Goal: Task Accomplishment & Management: Use online tool/utility

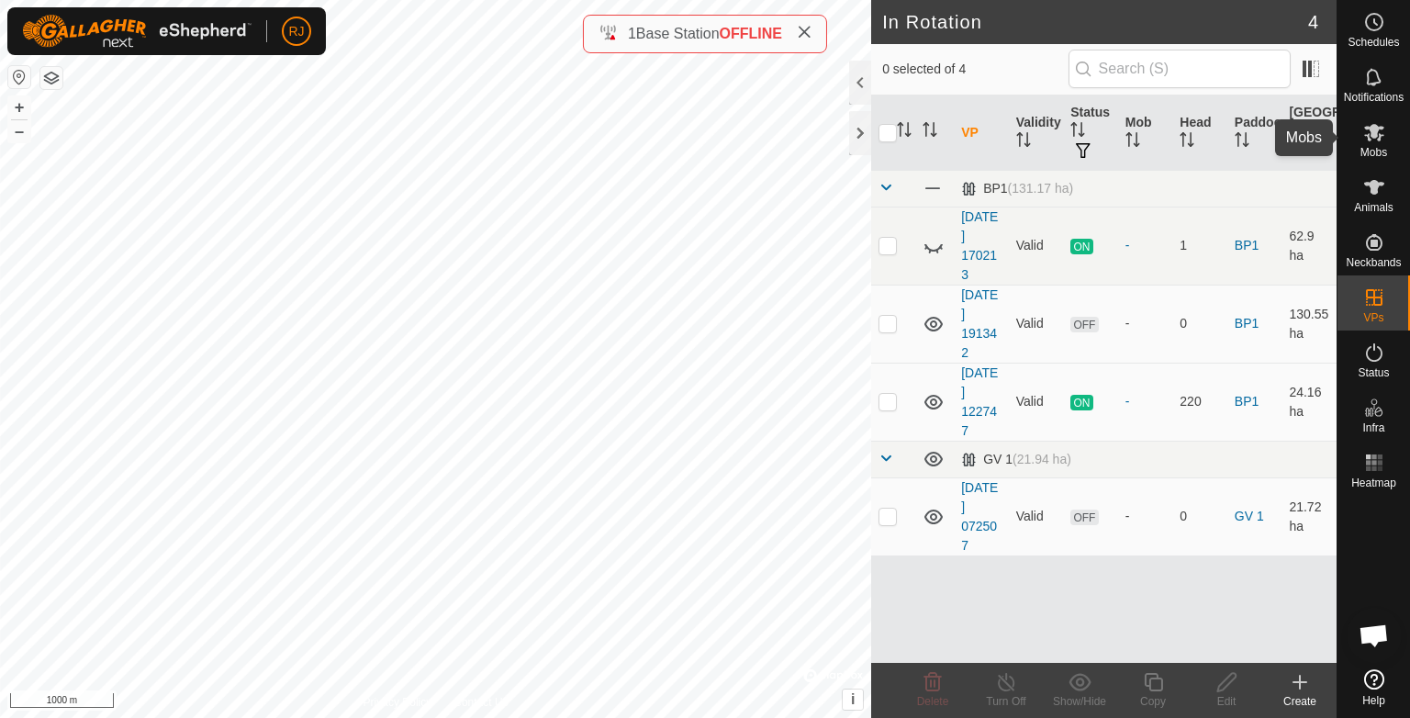
click at [1368, 147] on span "Mobs" at bounding box center [1373, 152] width 27 height 11
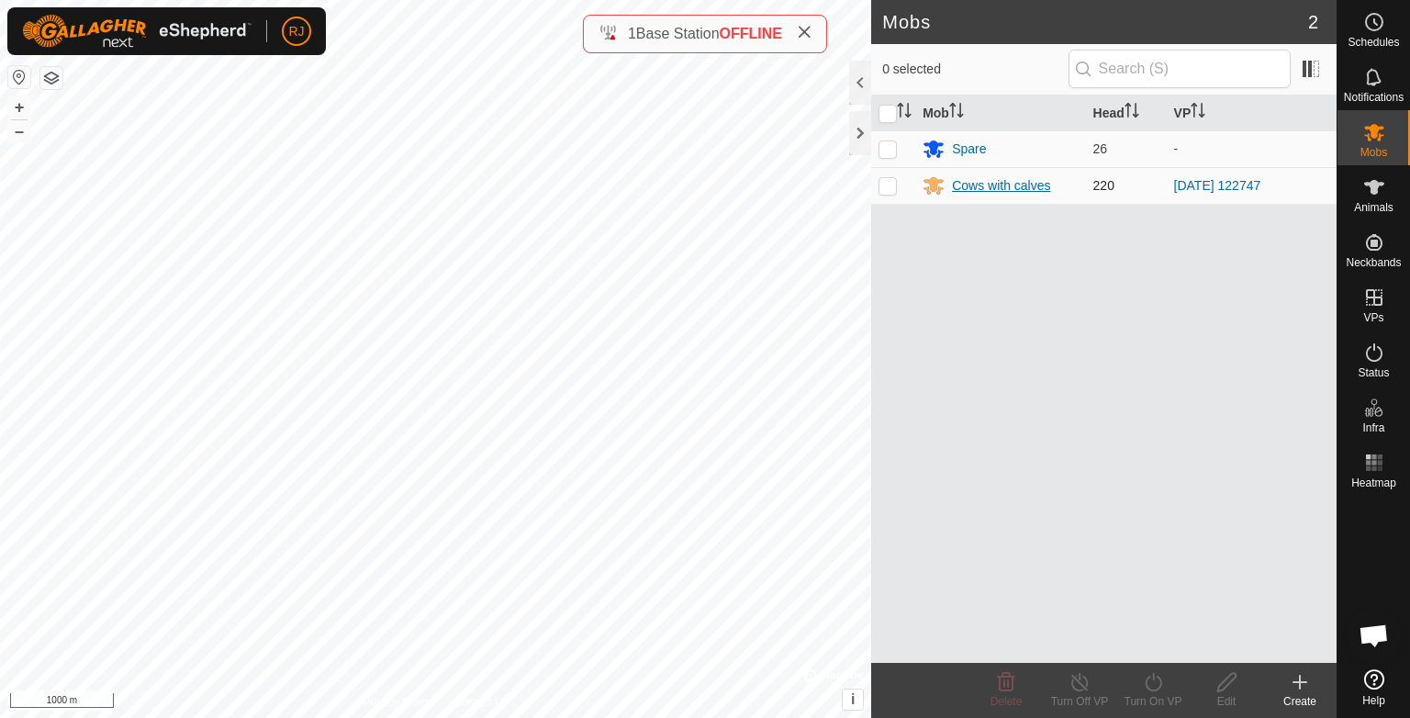
click at [985, 189] on div "Cows with calves" at bounding box center [1001, 185] width 98 height 19
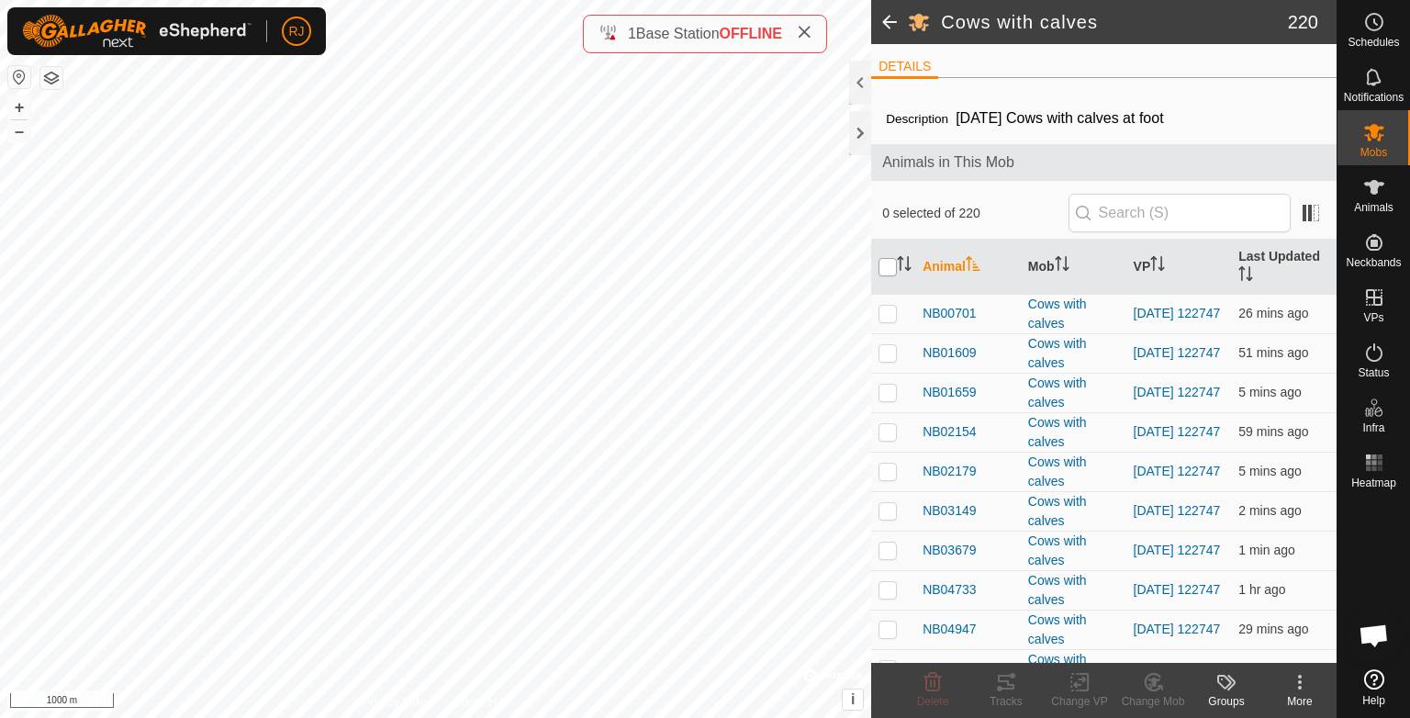
click at [886, 270] on input "checkbox" at bounding box center [887, 267] width 18 height 18
checkbox input "true"
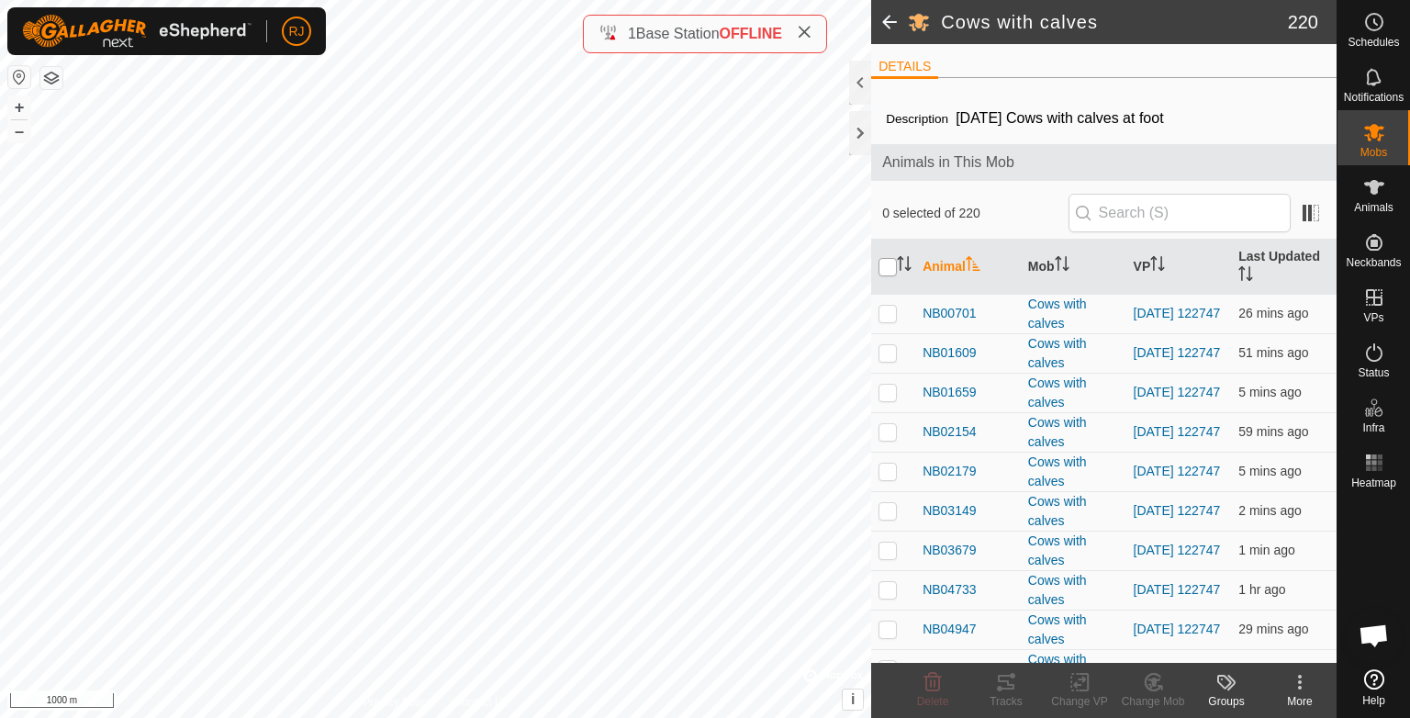
checkbox input "true"
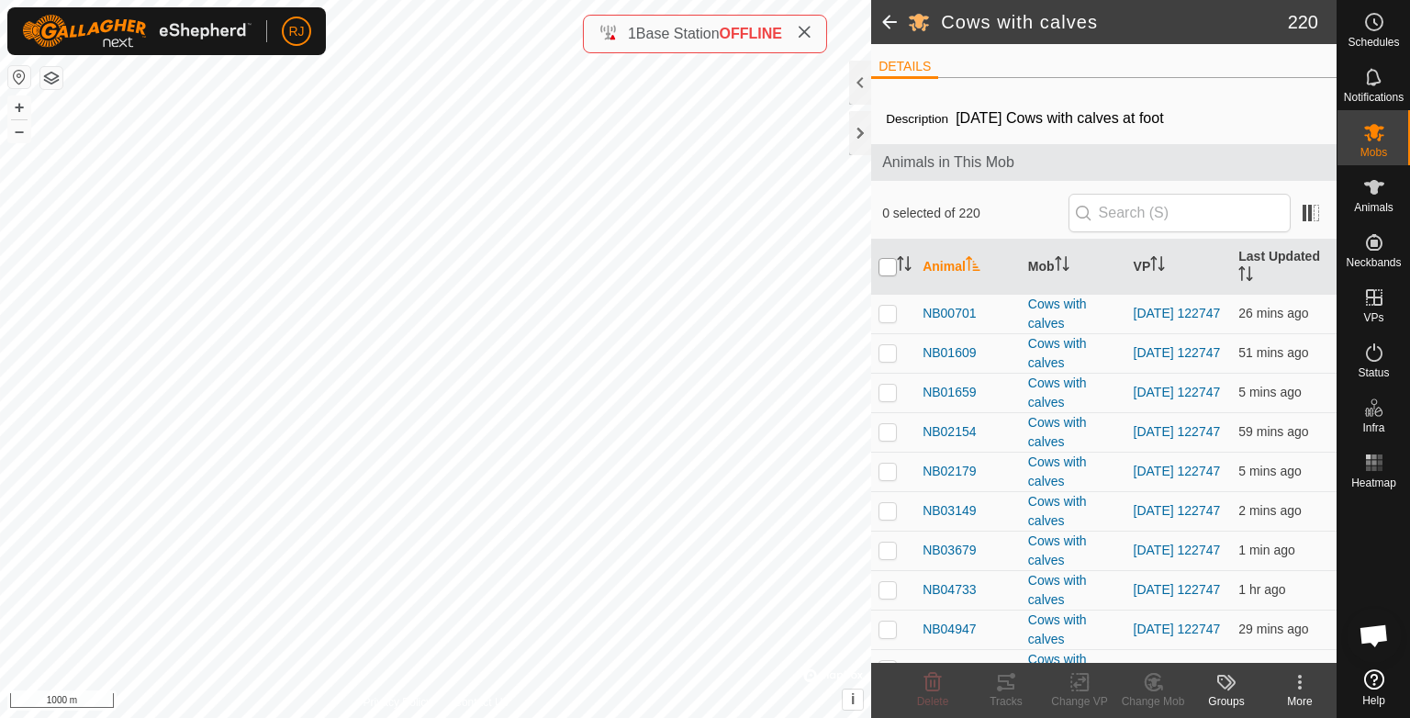
checkbox input "true"
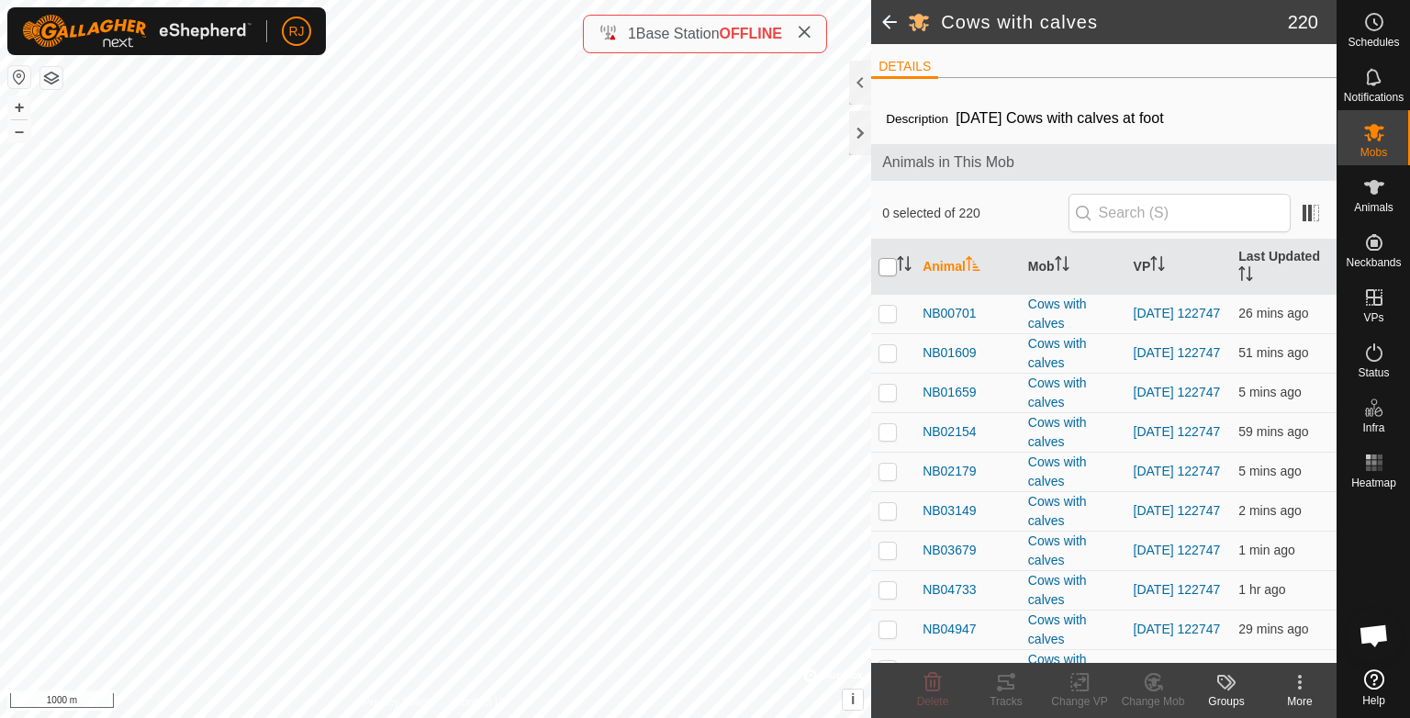
checkbox input "true"
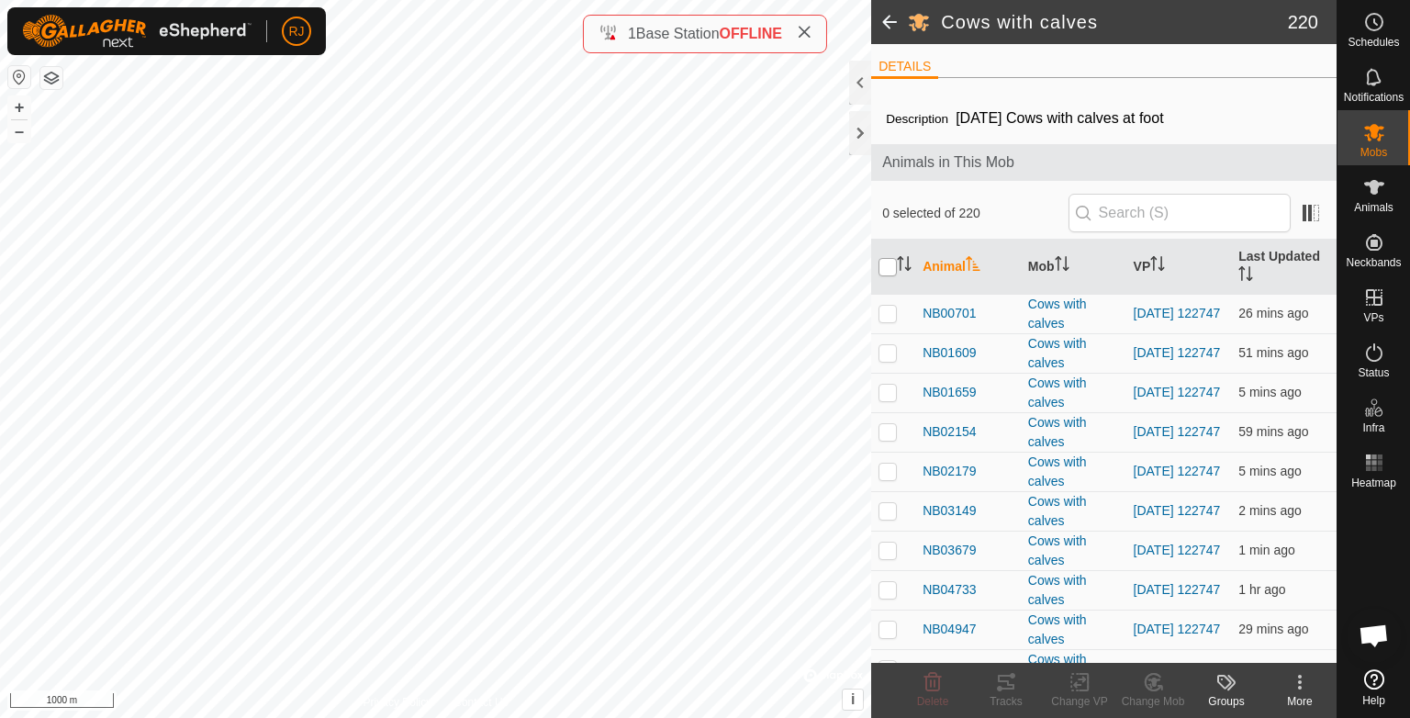
checkbox input "true"
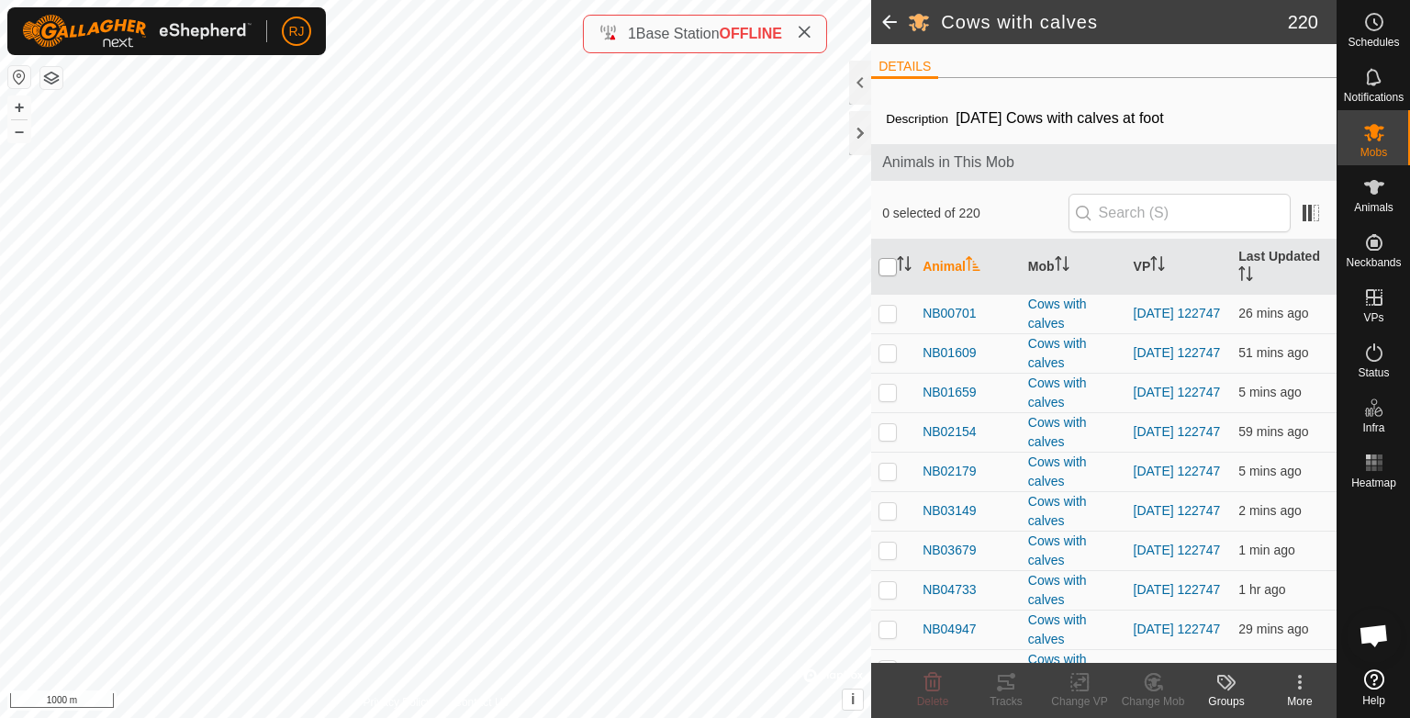
checkbox input "true"
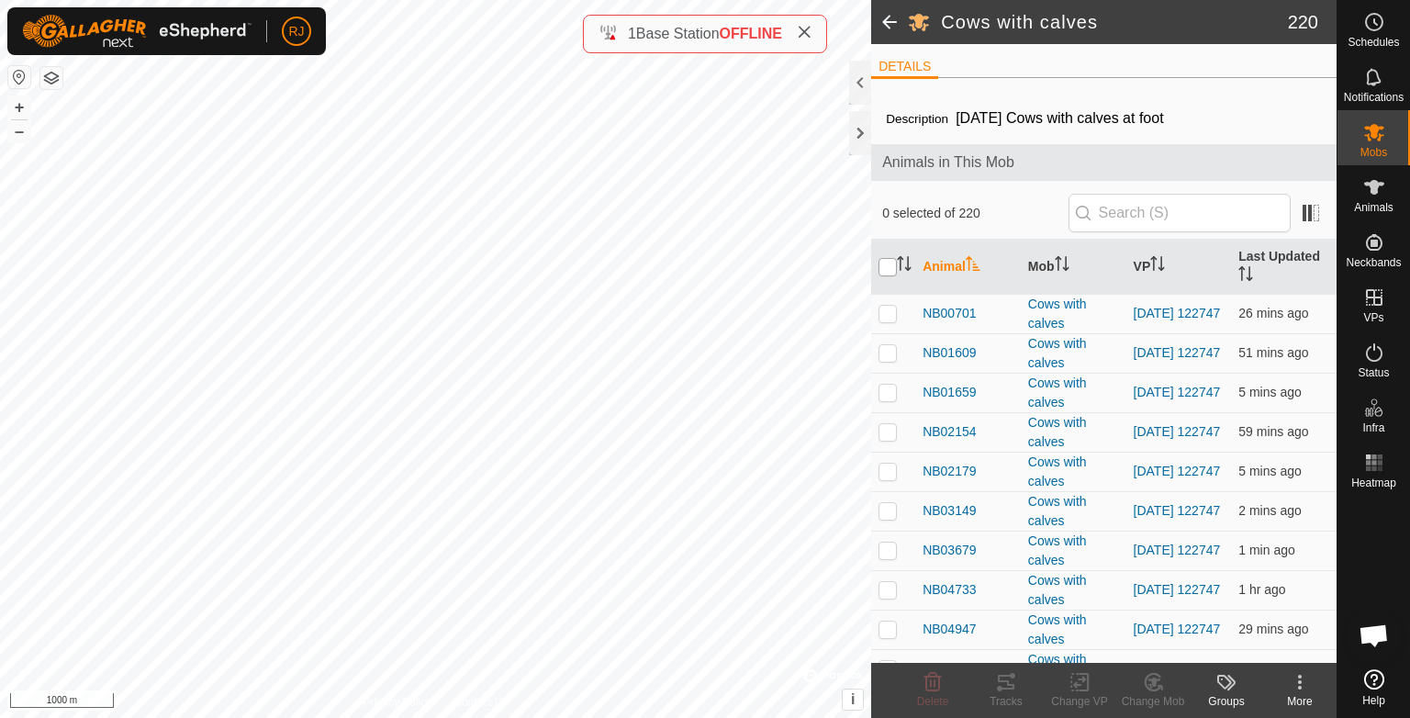
checkbox input "true"
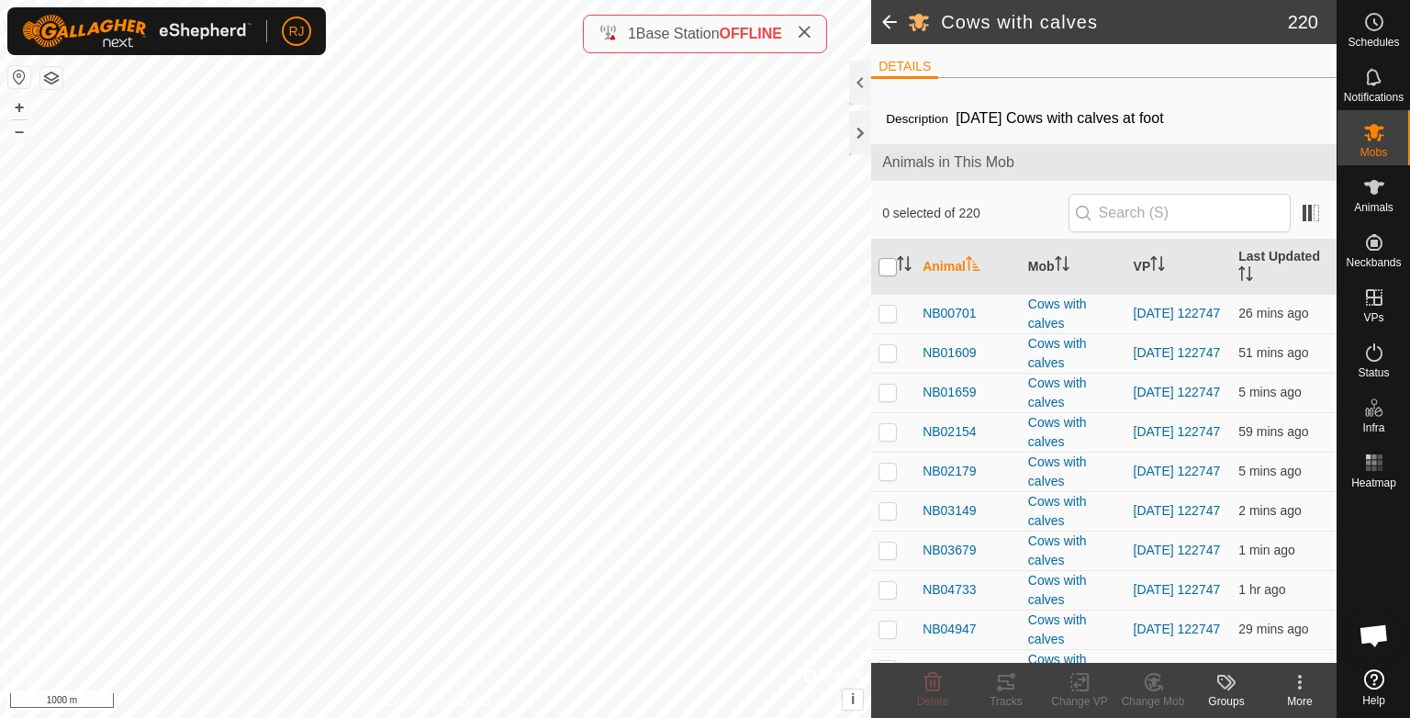
checkbox input "true"
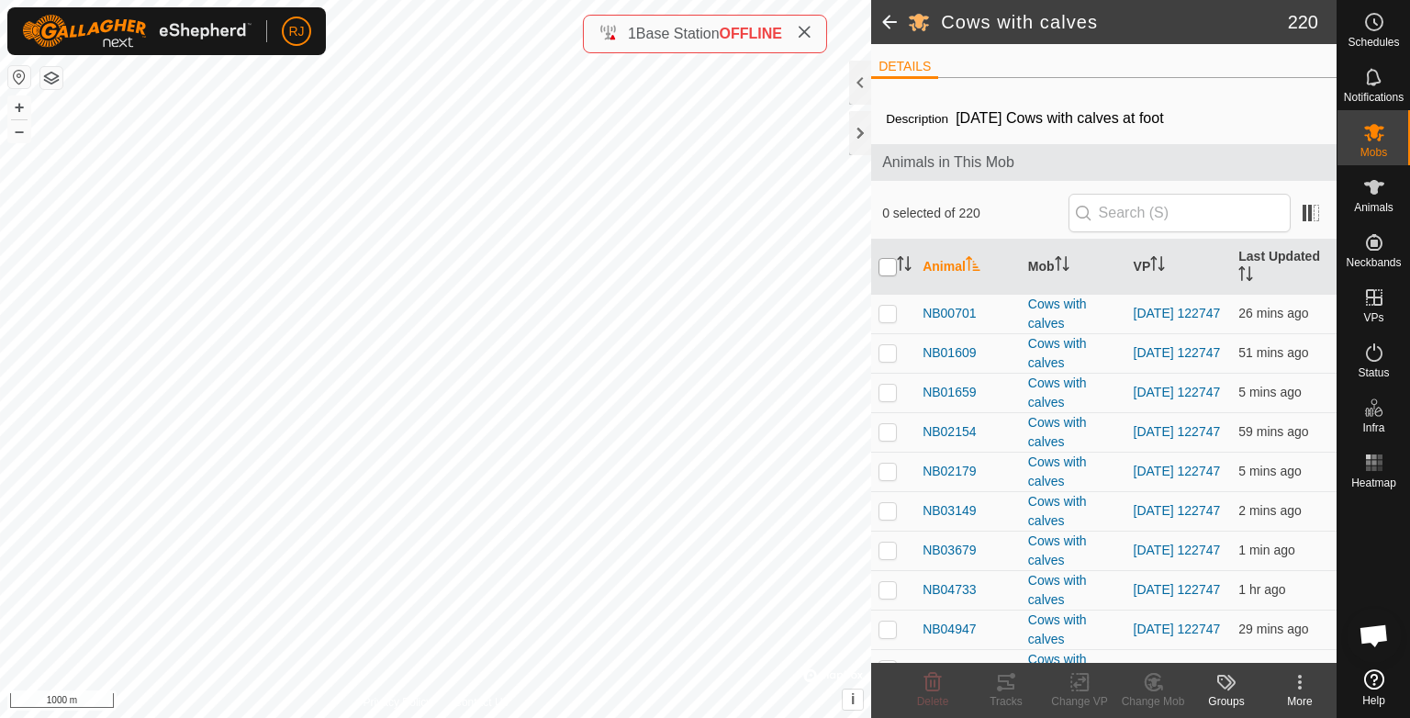
checkbox input "true"
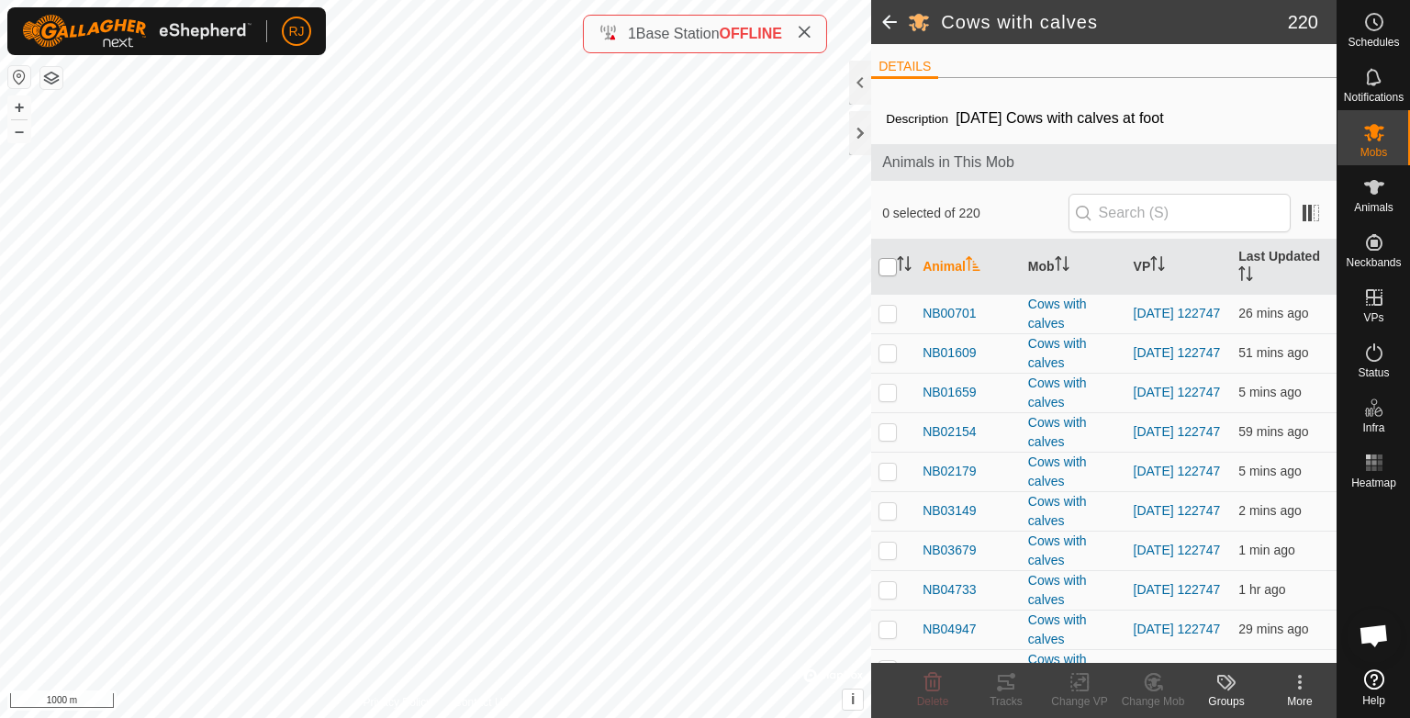
checkbox input "true"
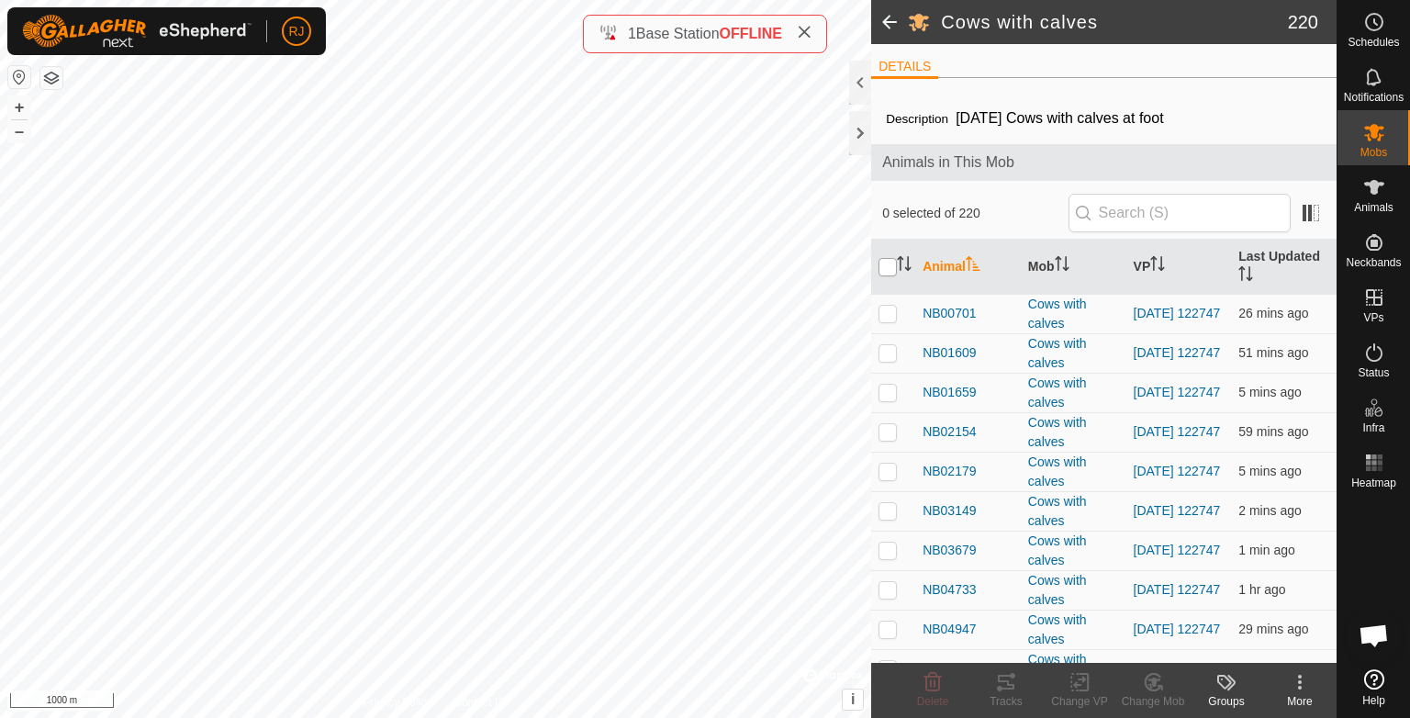
checkbox input "true"
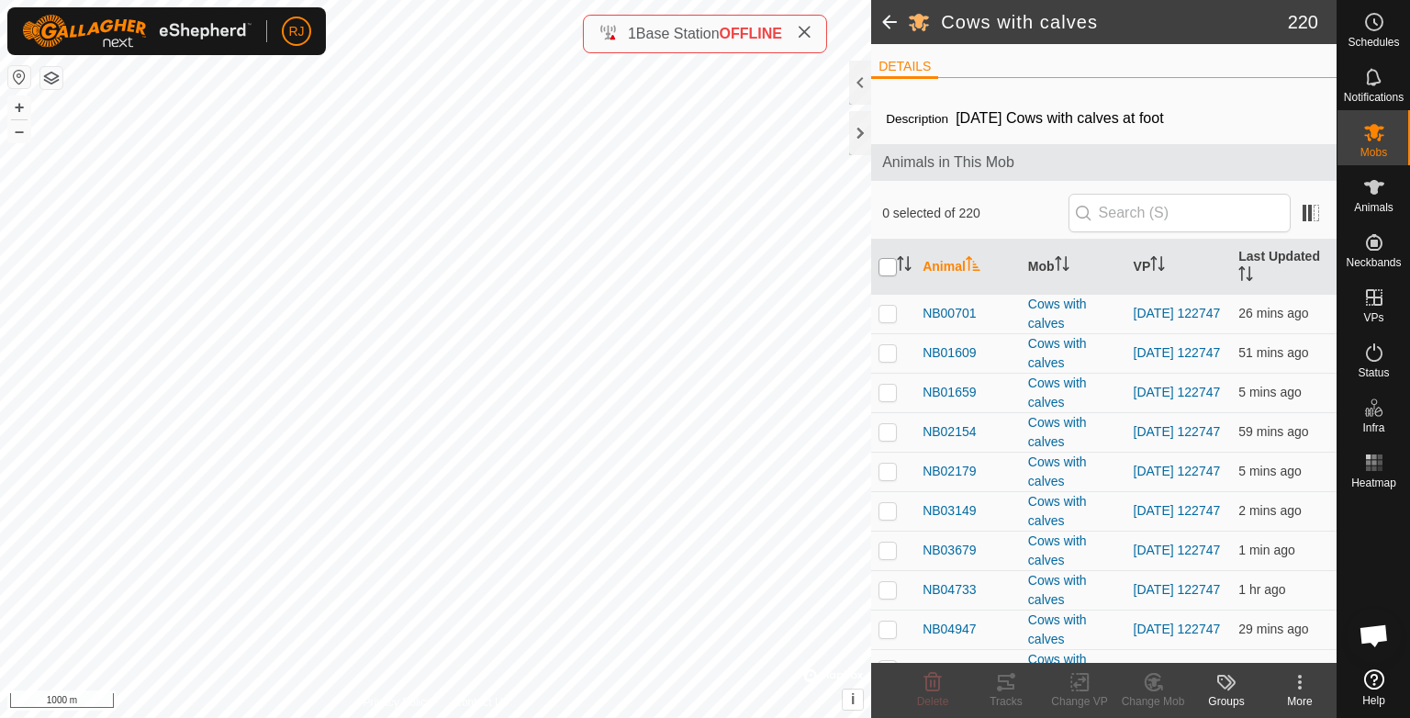
checkbox input "true"
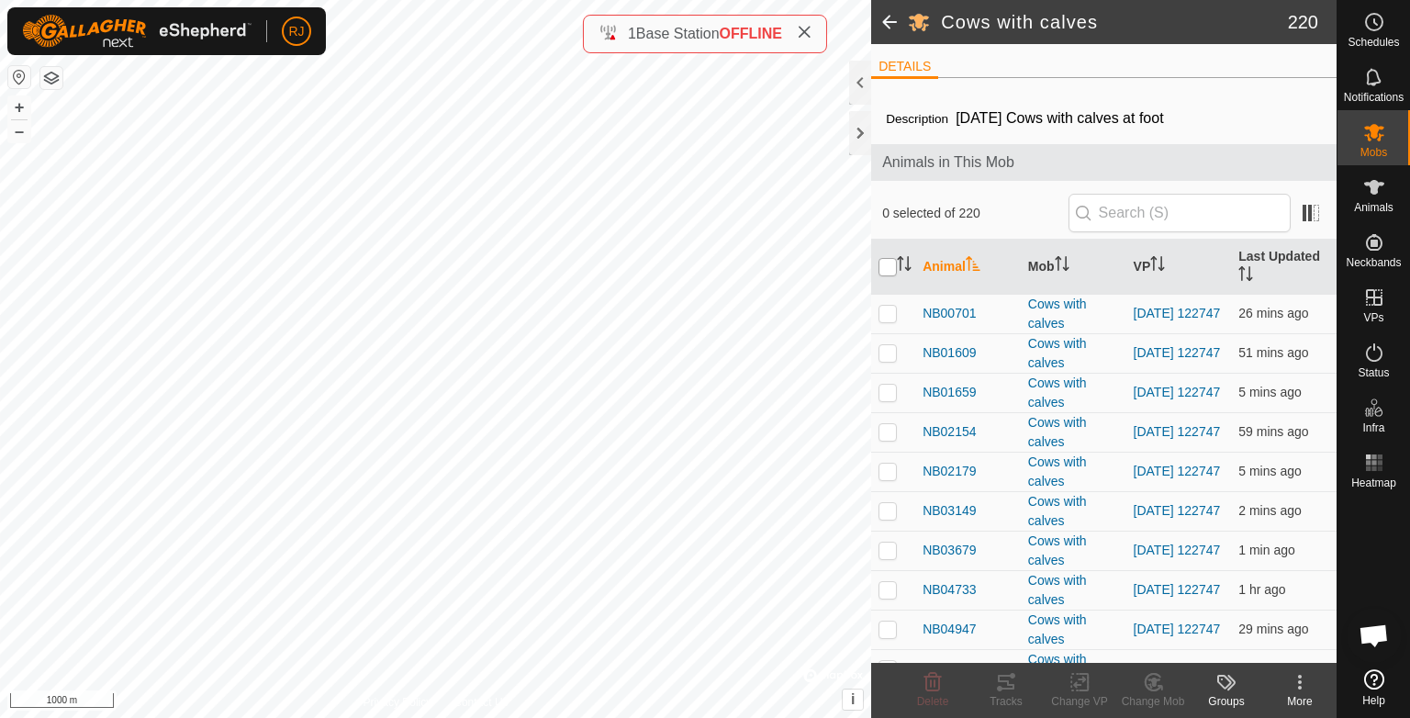
checkbox input "true"
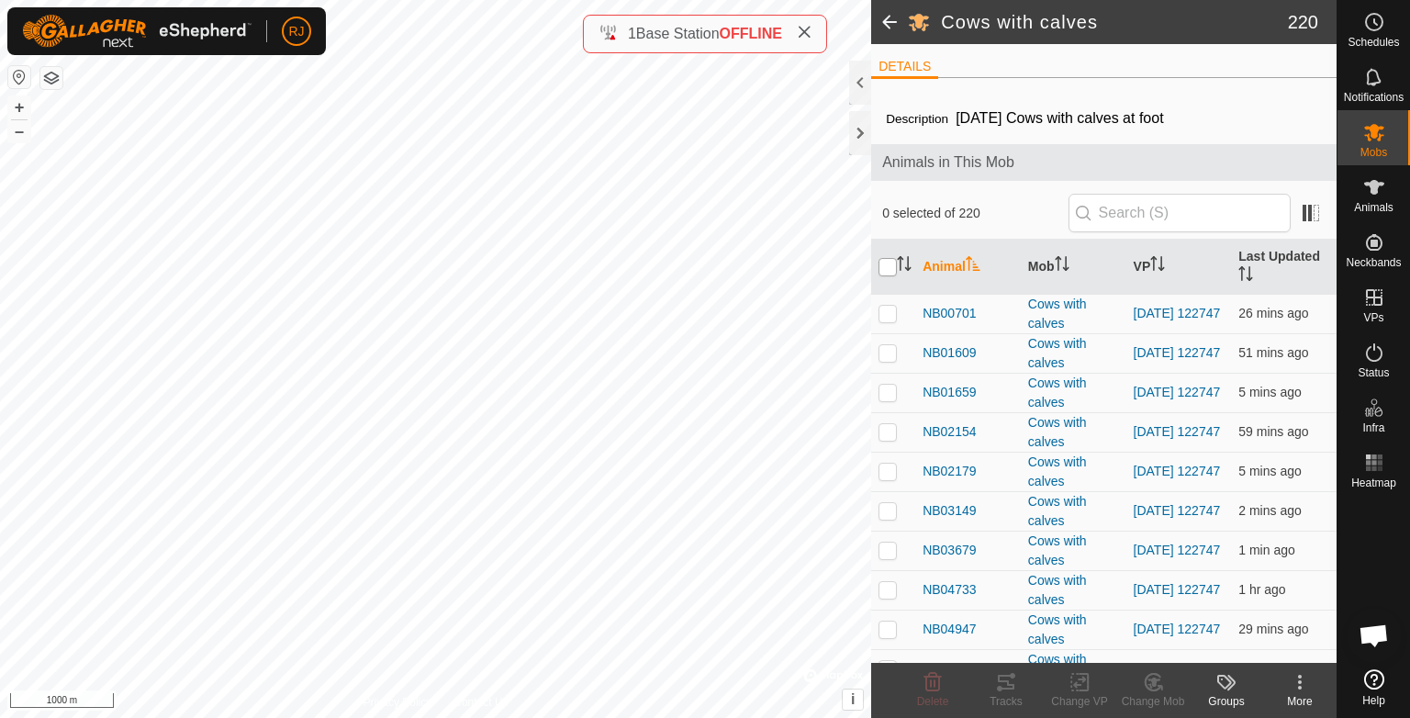
checkbox input "true"
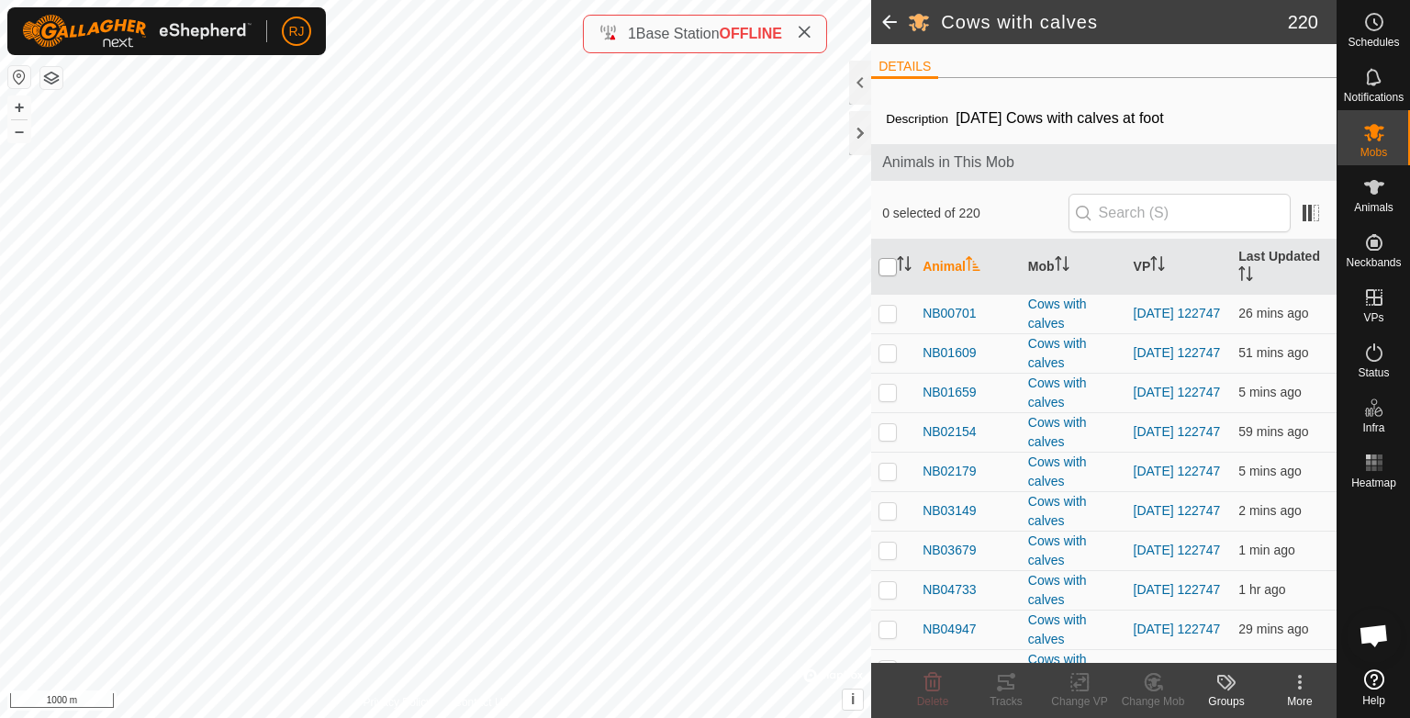
checkbox input "true"
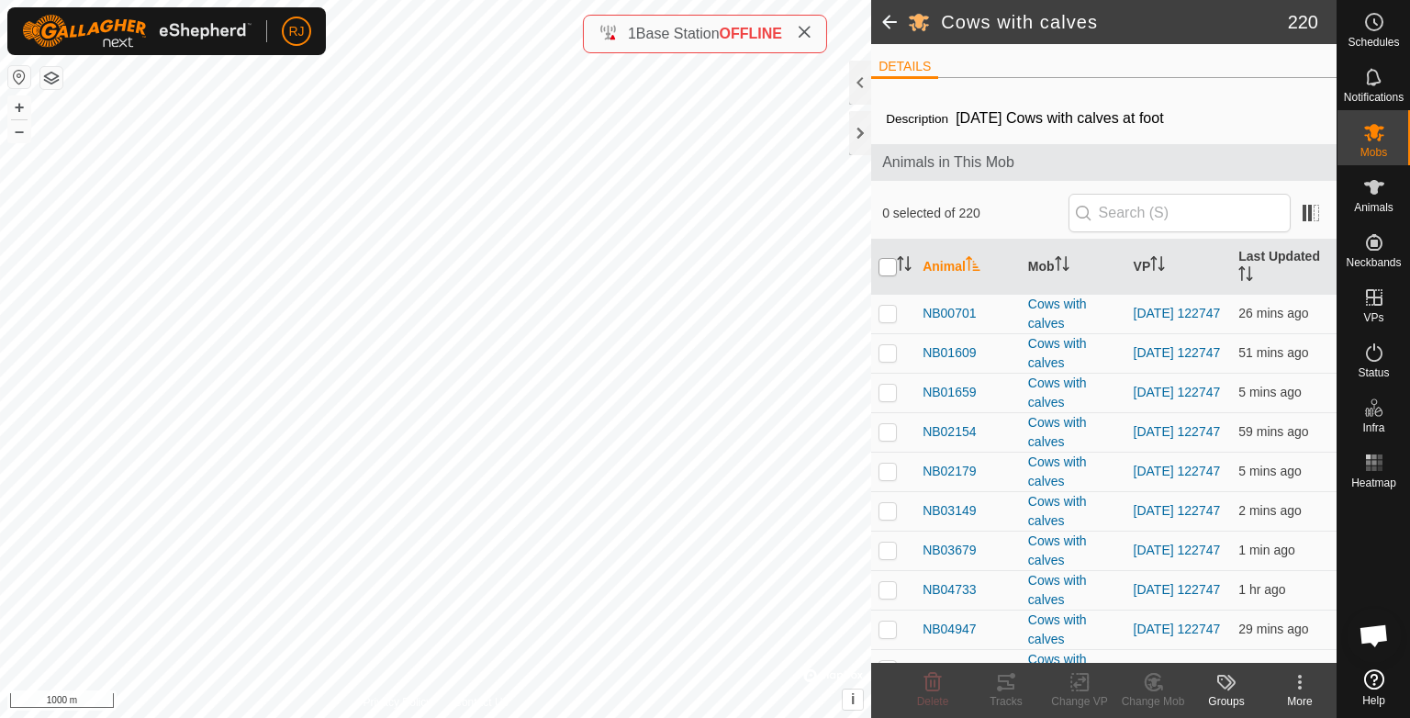
checkbox input "true"
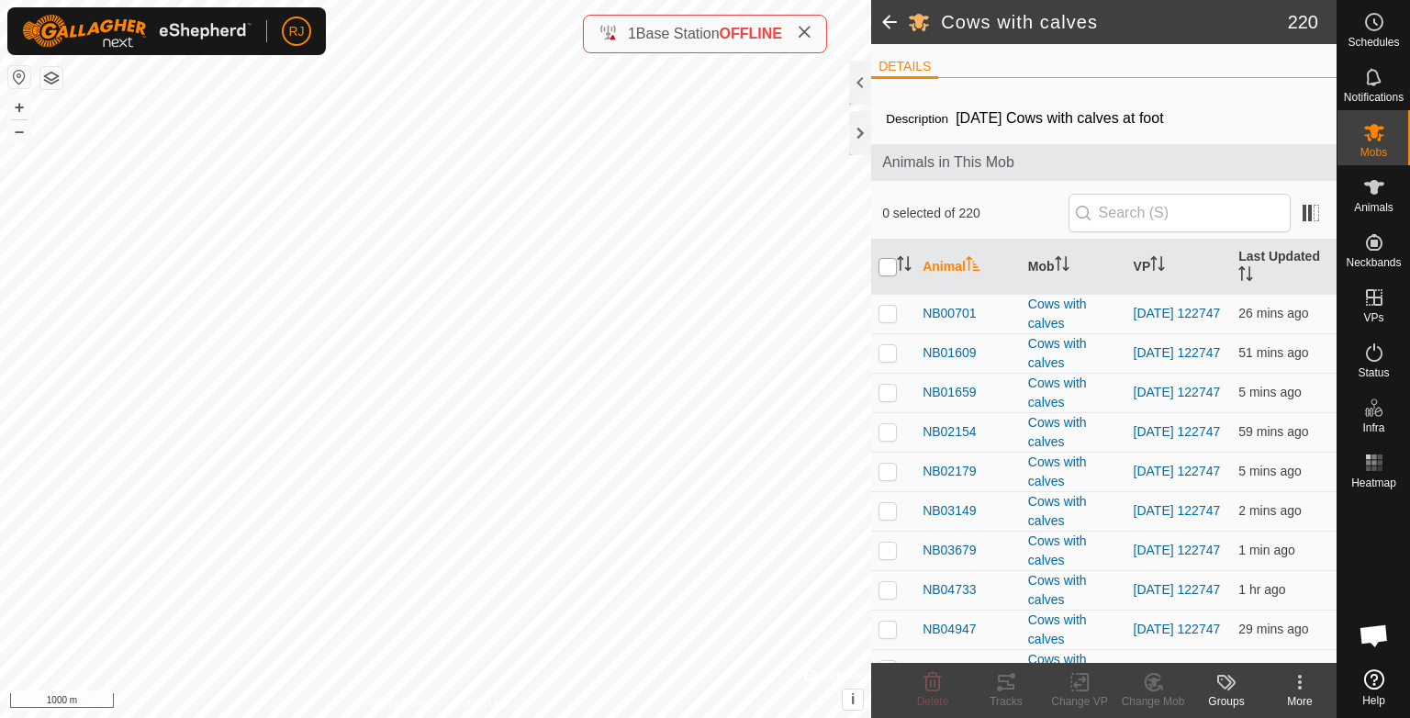
checkbox input "true"
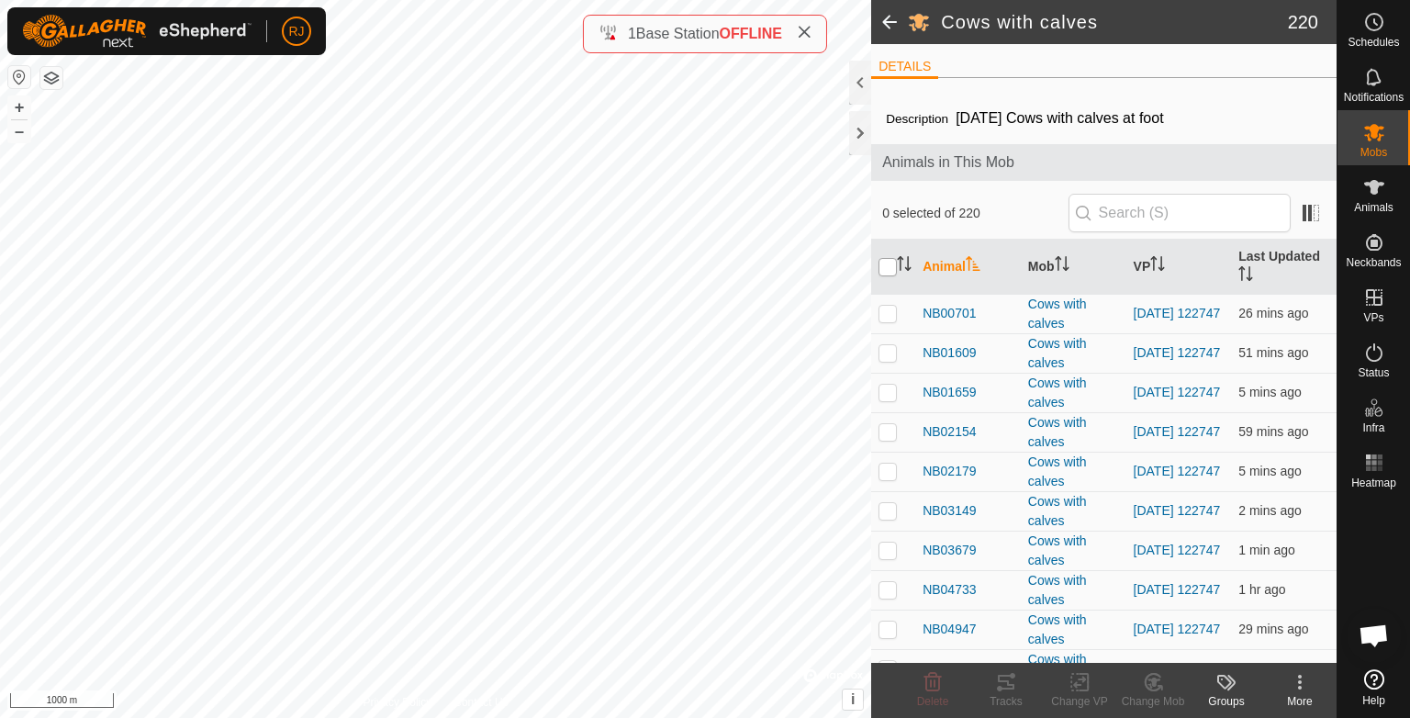
checkbox input "true"
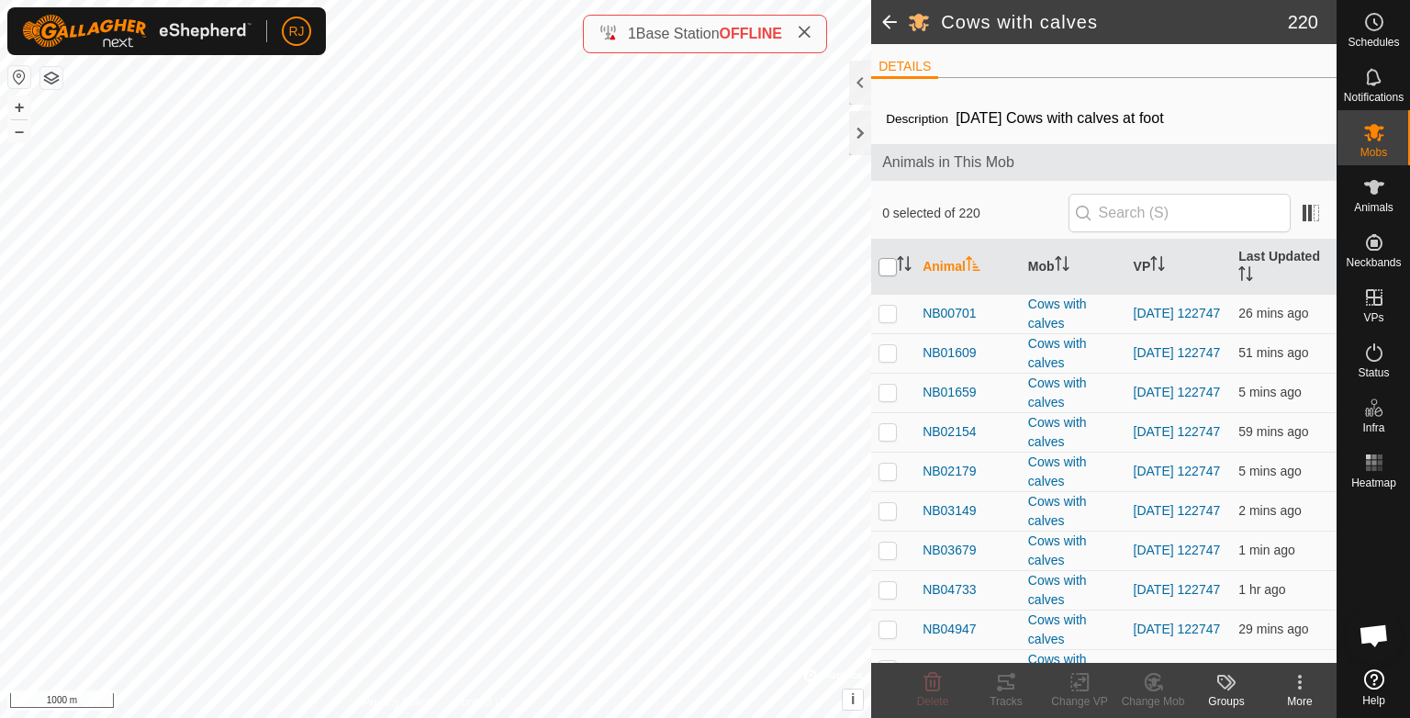
checkbox input "true"
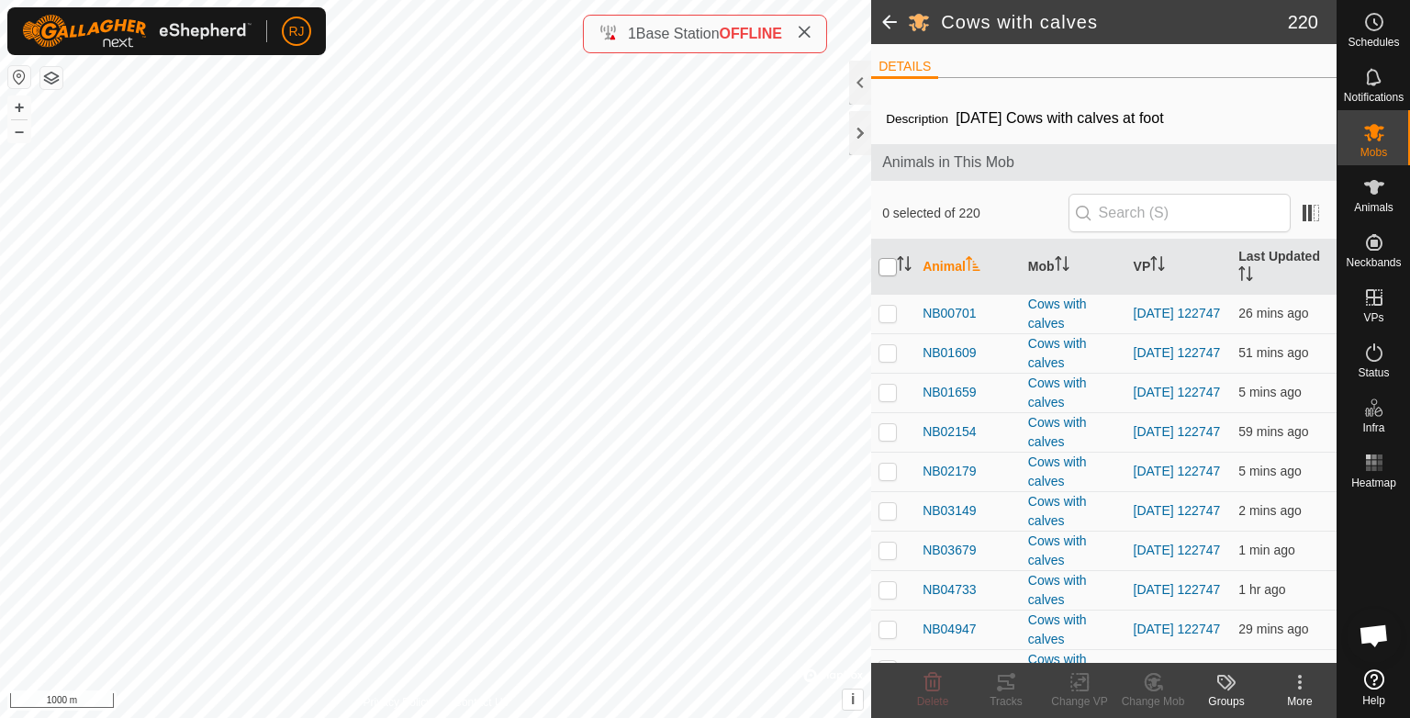
checkbox input "true"
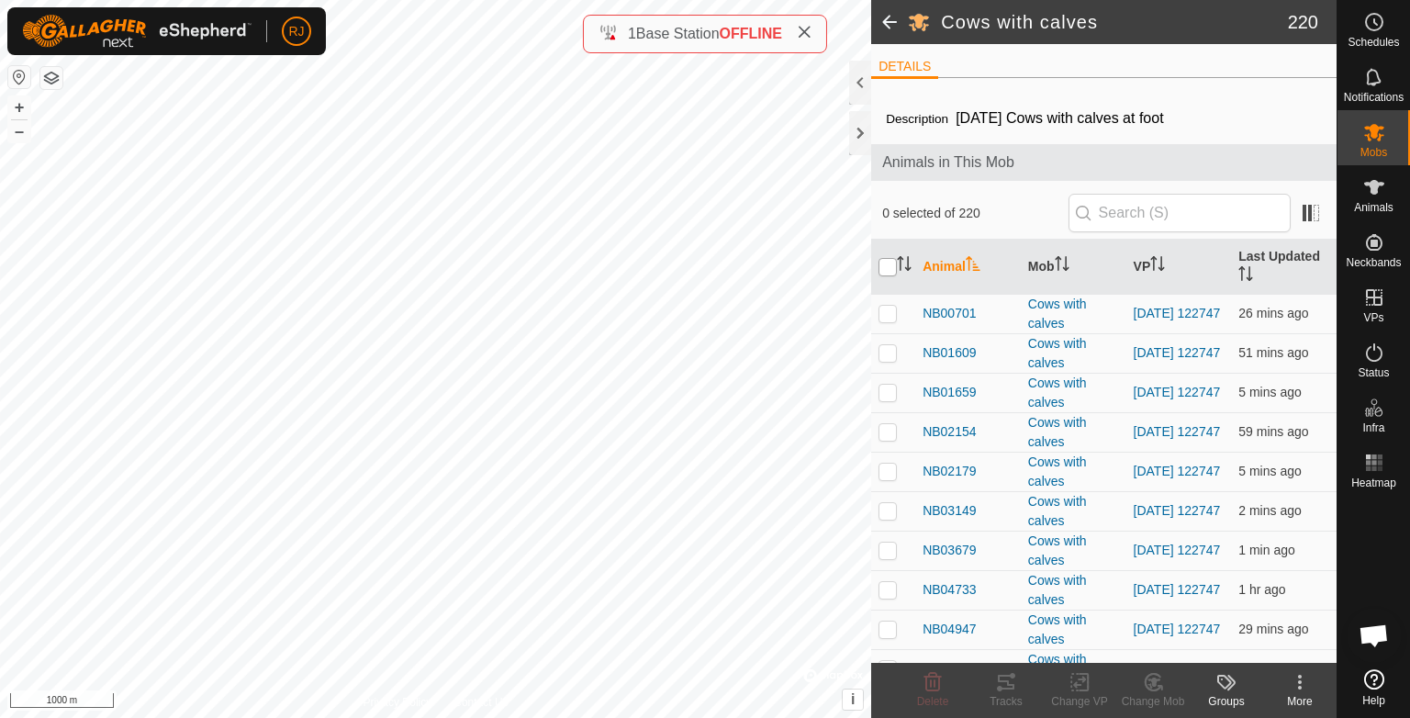
checkbox input "true"
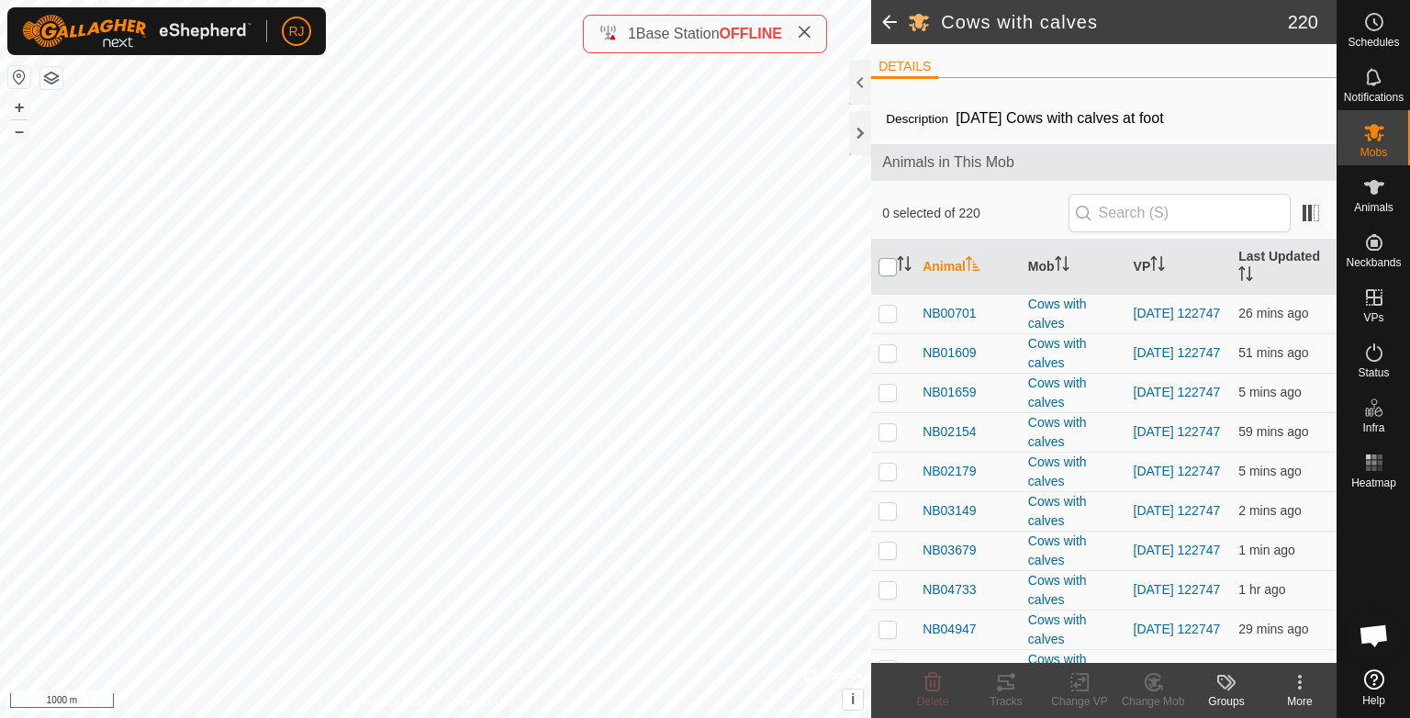
checkbox input "true"
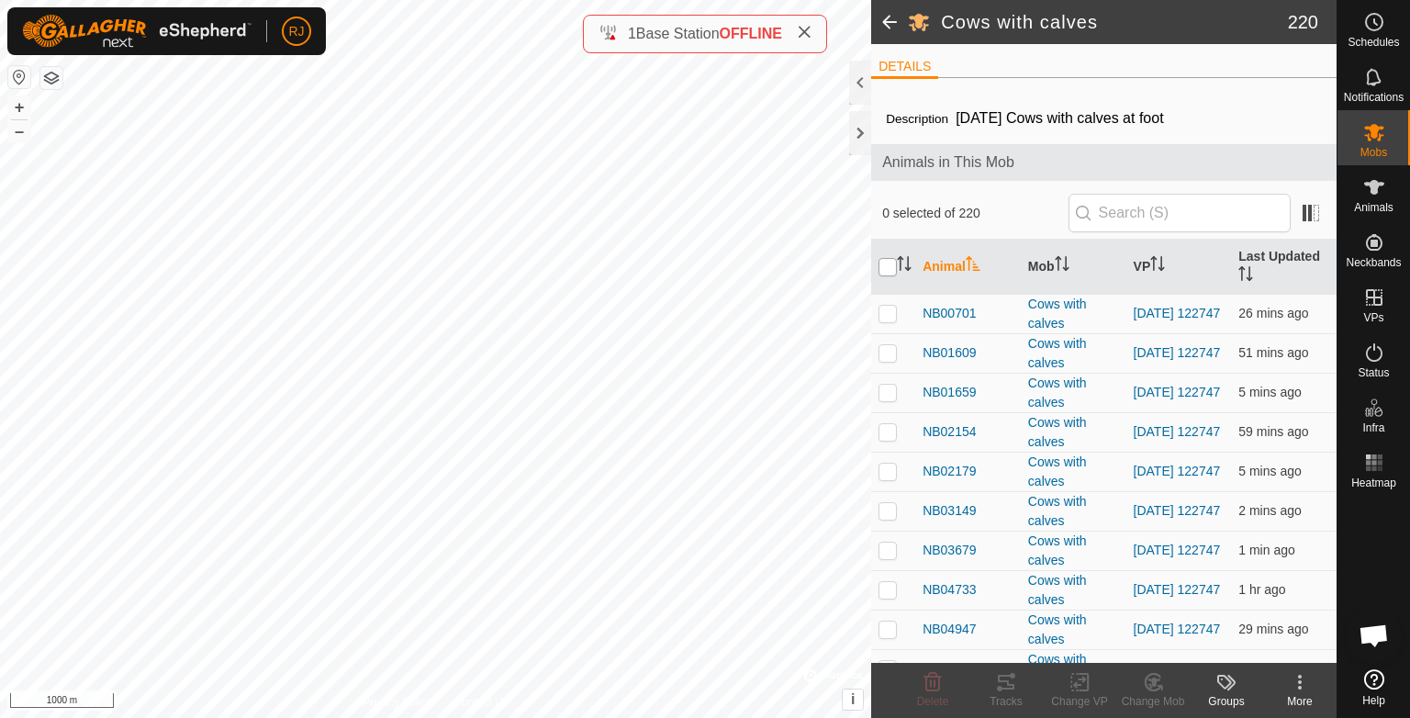
checkbox input "true"
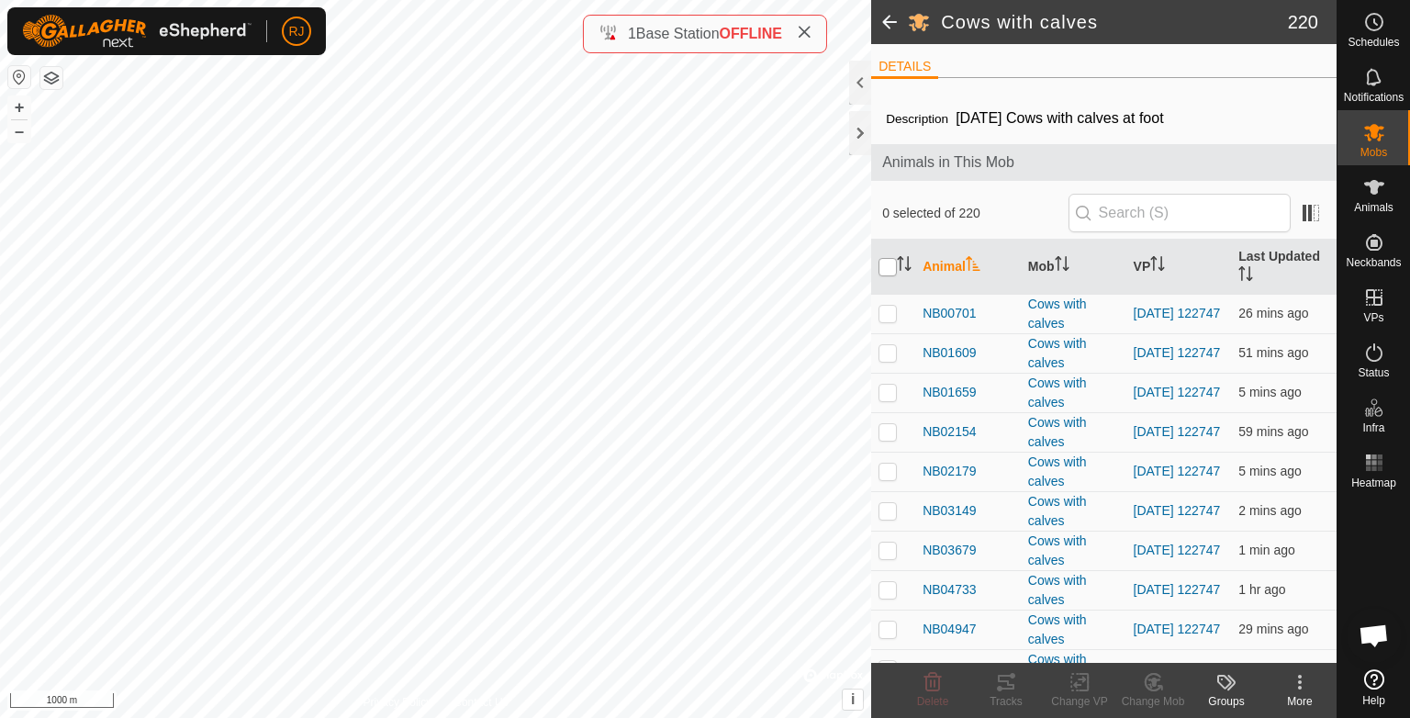
checkbox input "true"
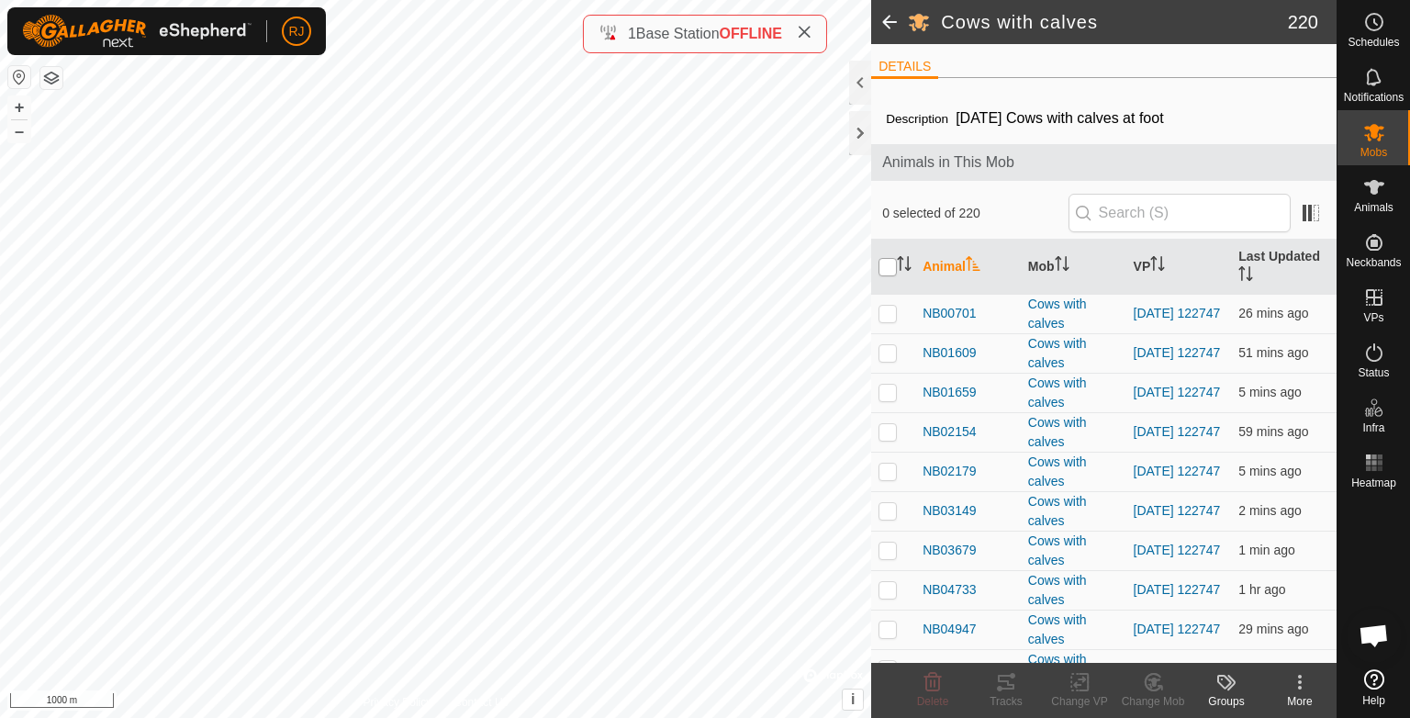
checkbox input "true"
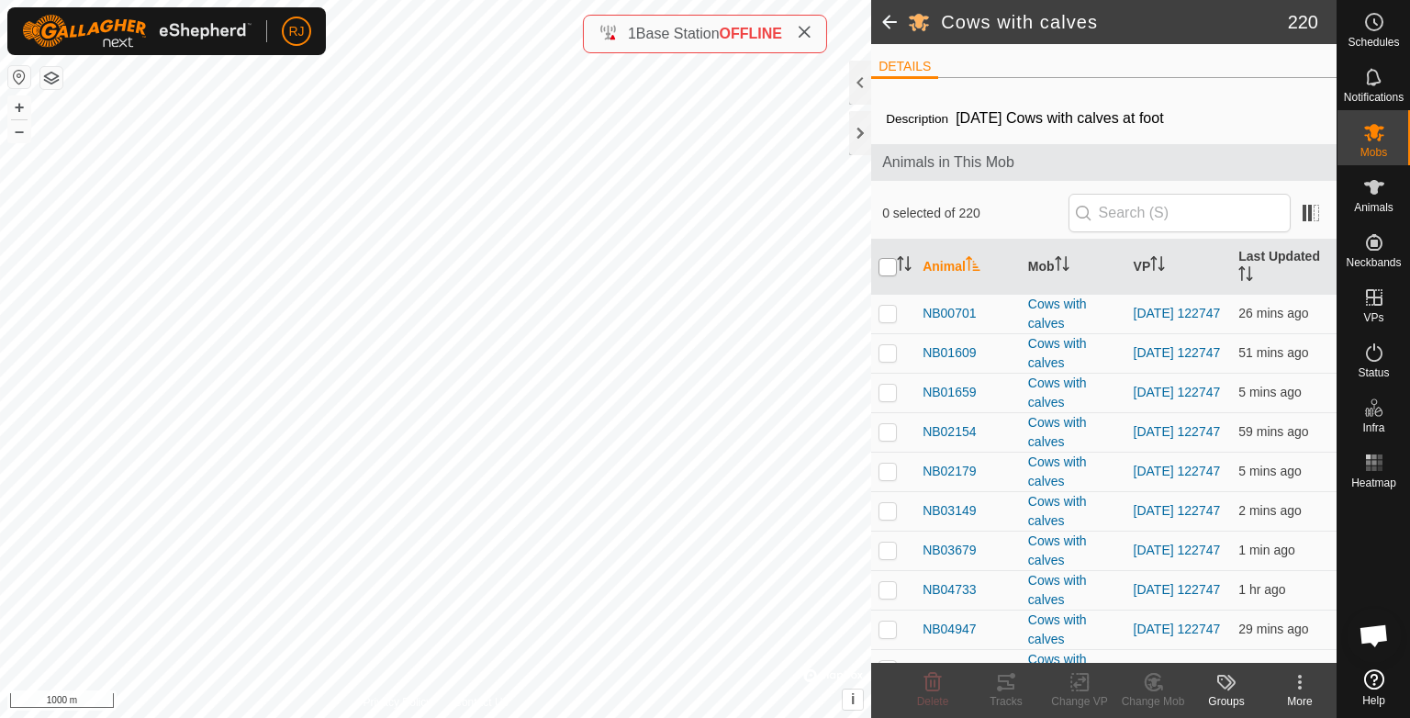
checkbox input "true"
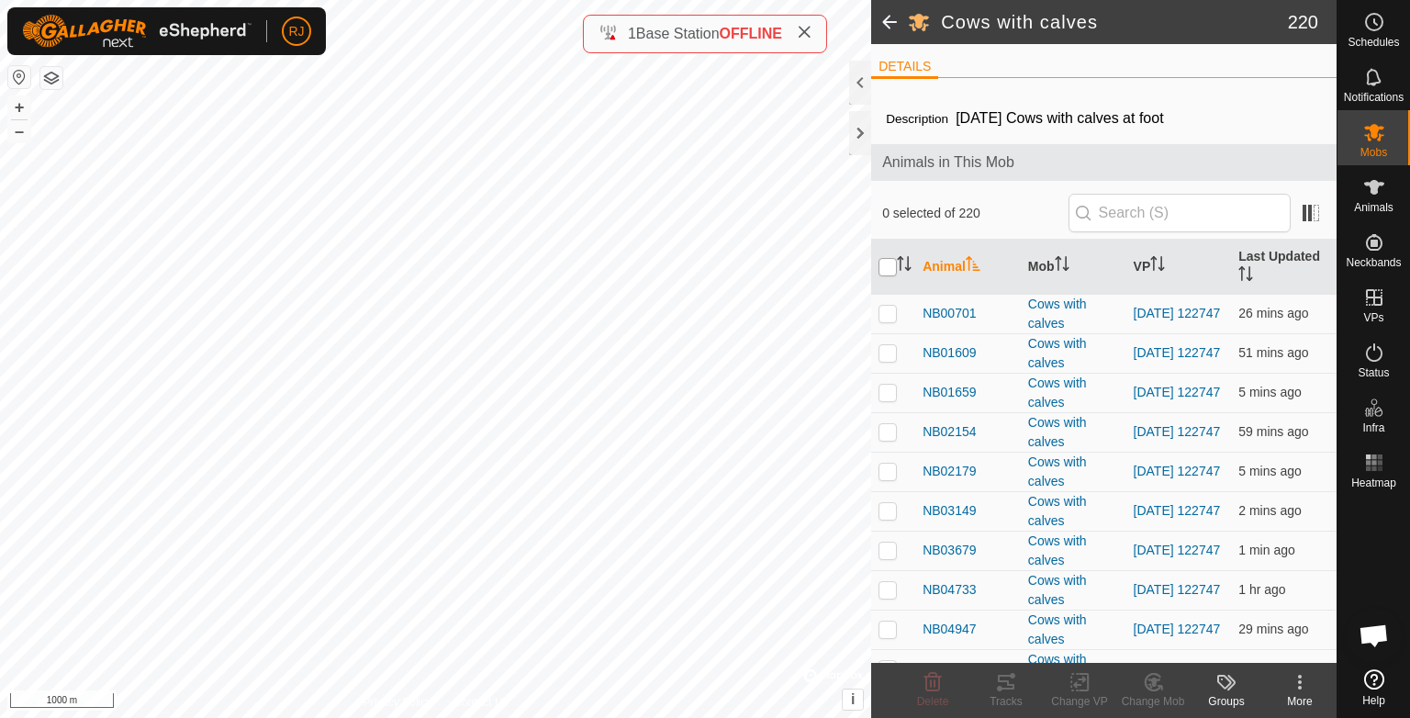
checkbox input "true"
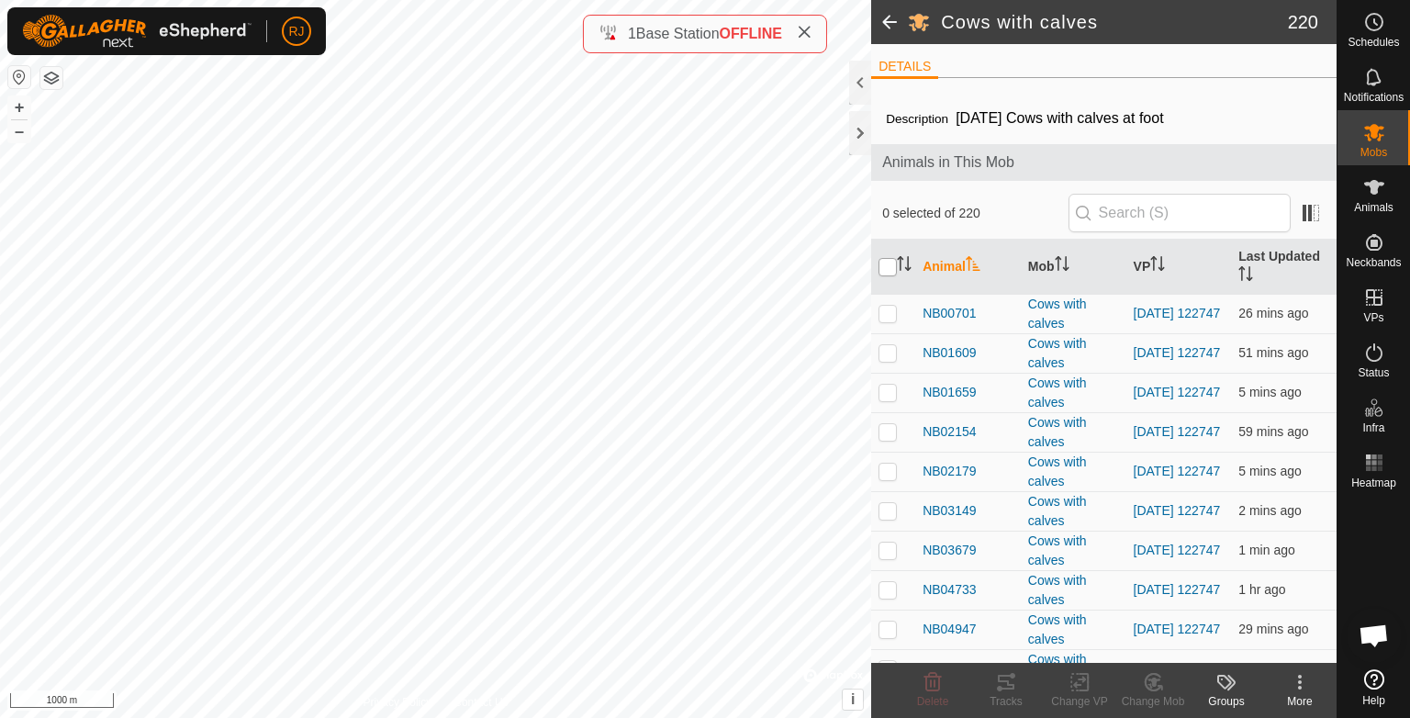
checkbox input "true"
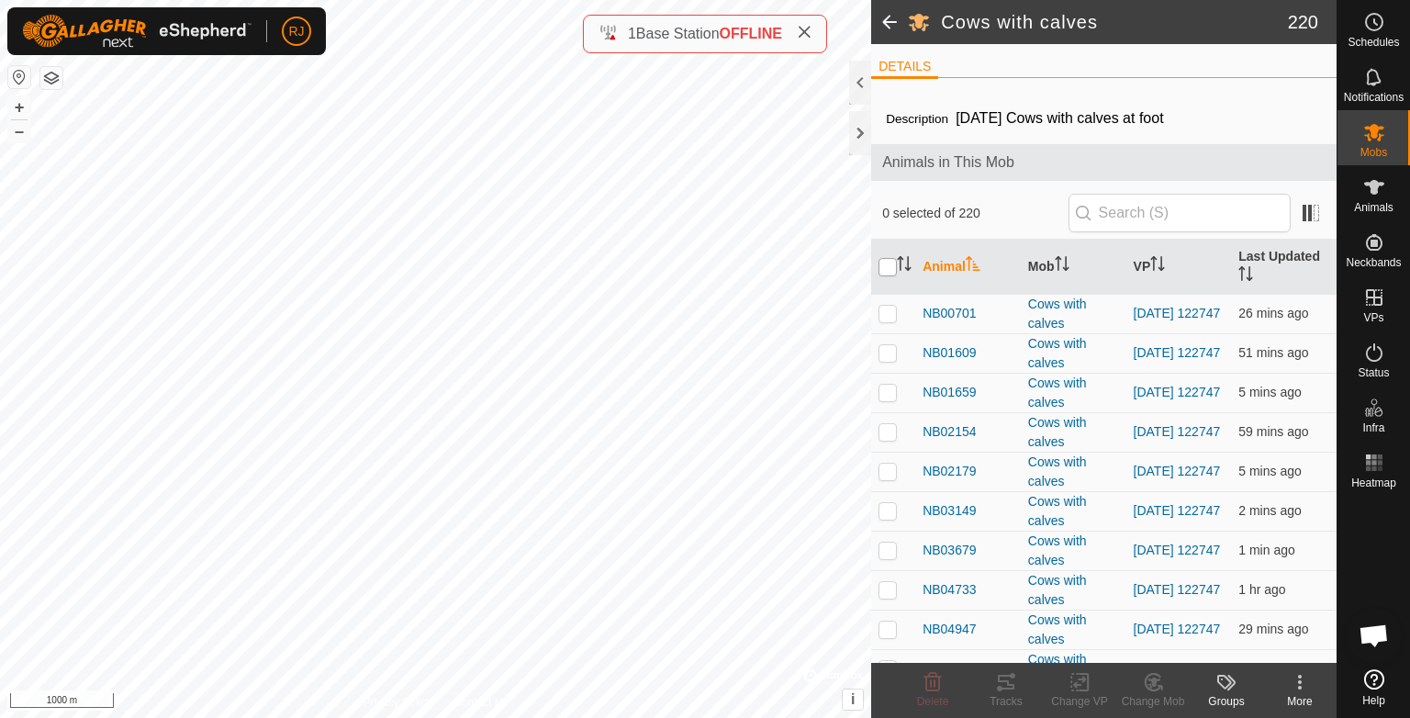
checkbox input "true"
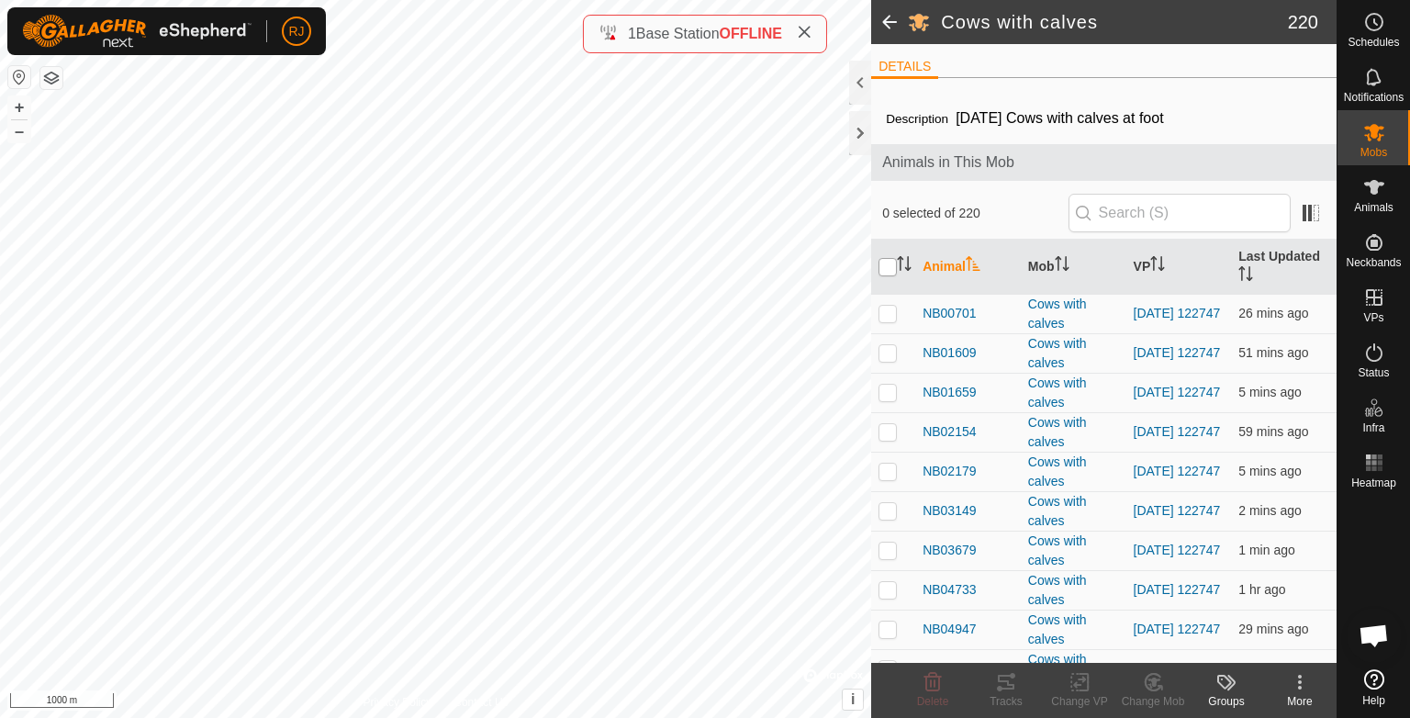
checkbox input "true"
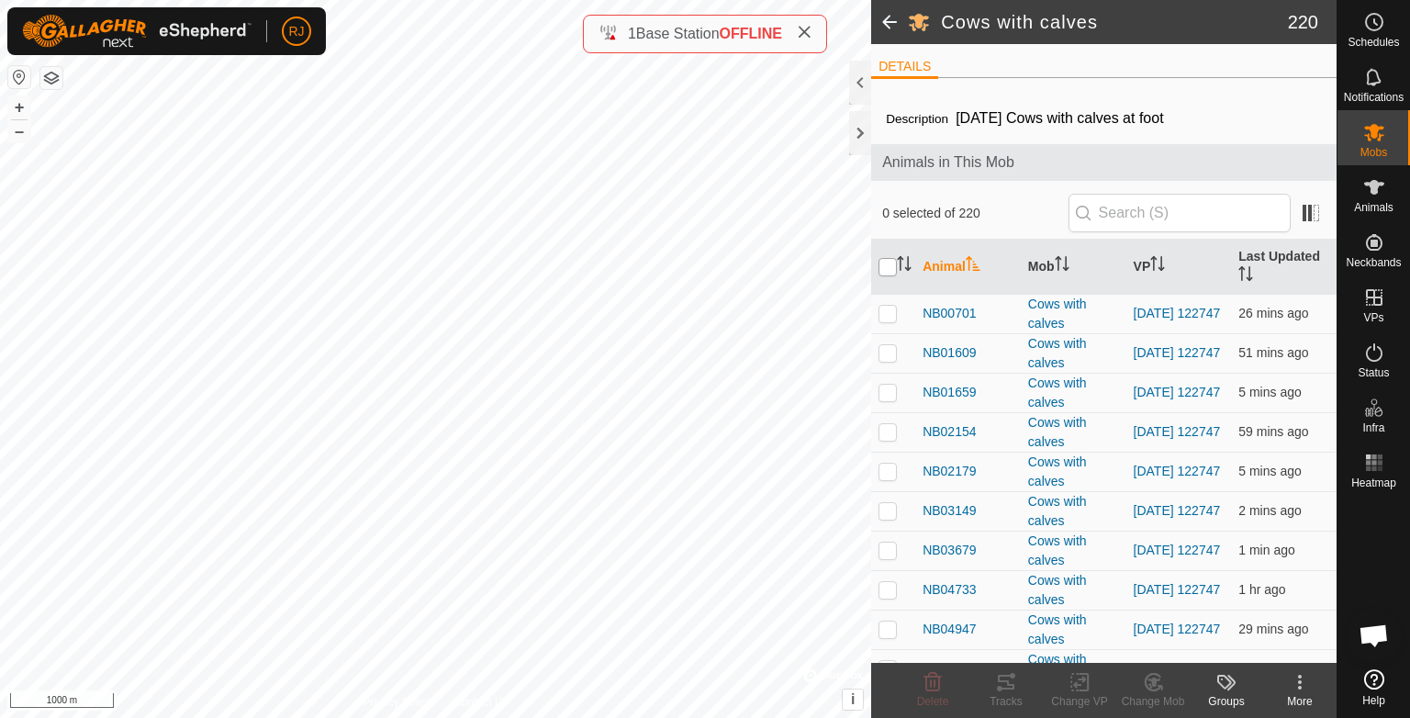
checkbox input "true"
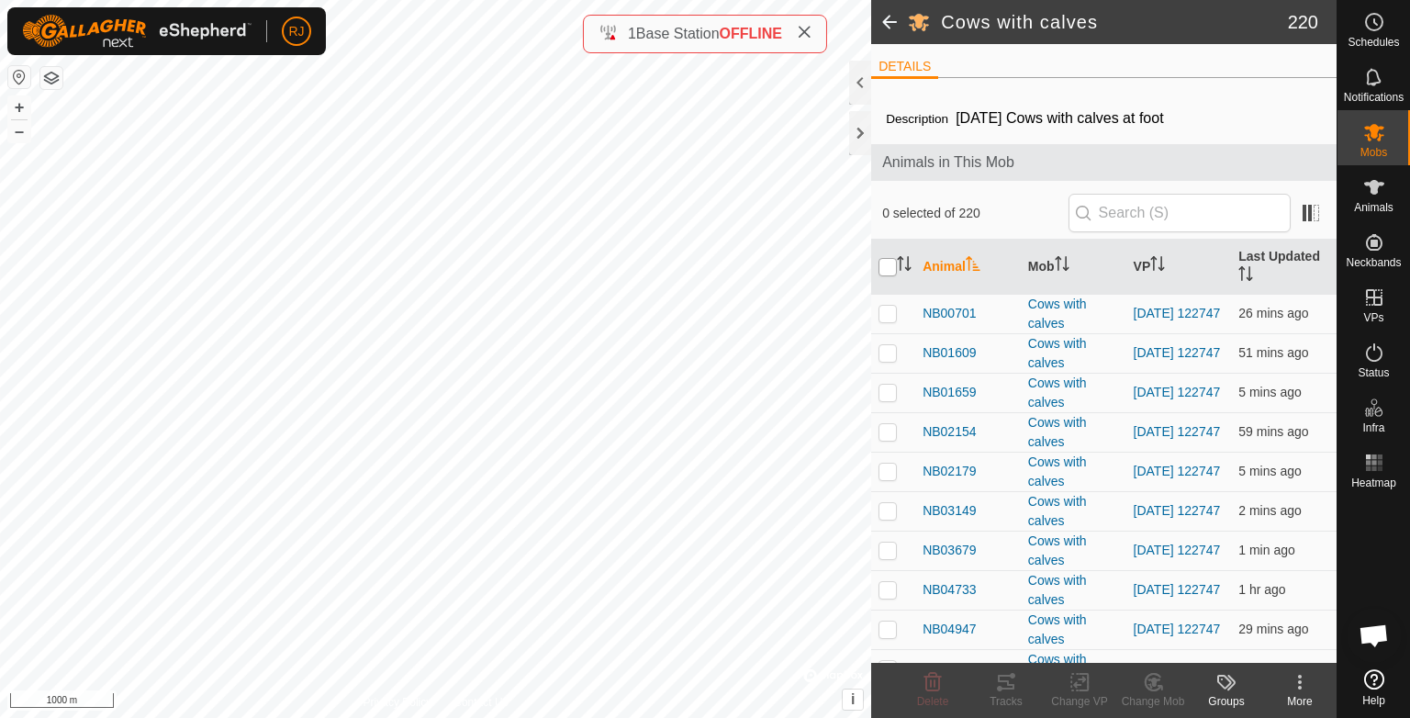
checkbox input "true"
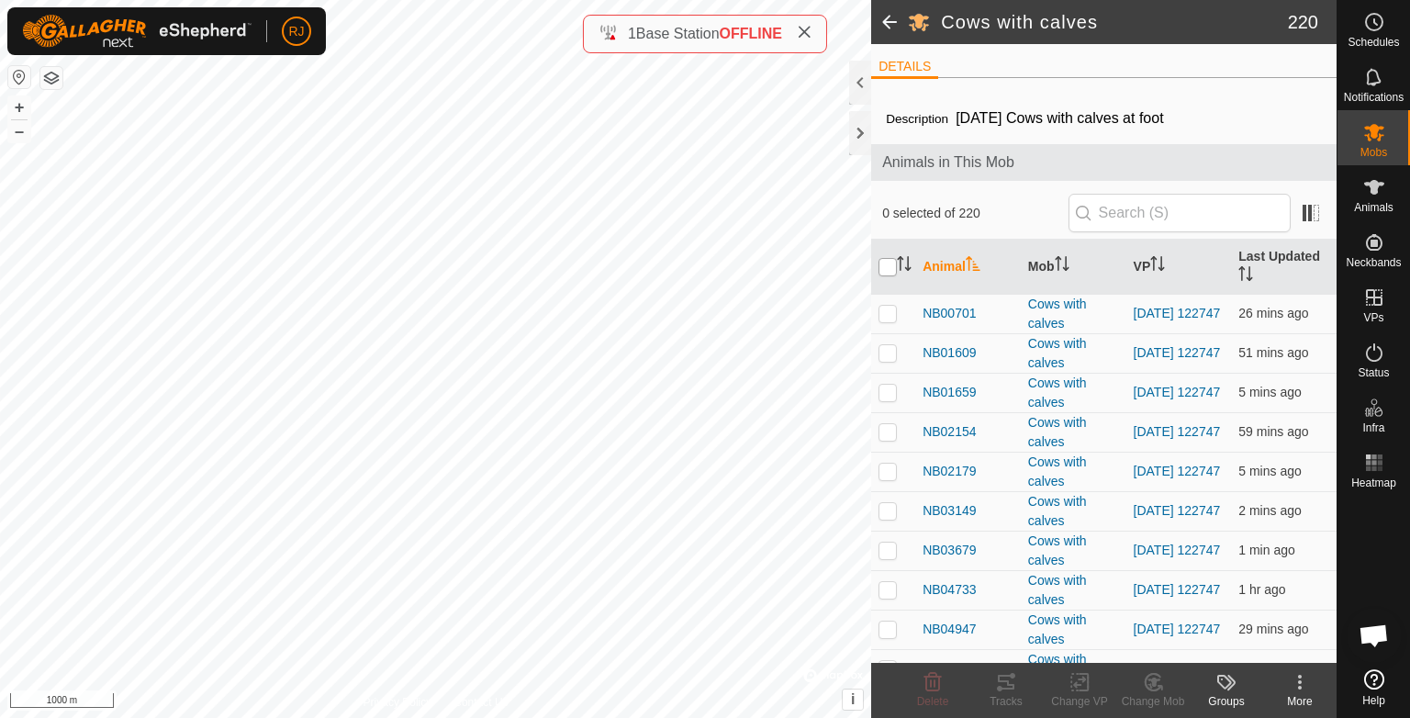
checkbox input "true"
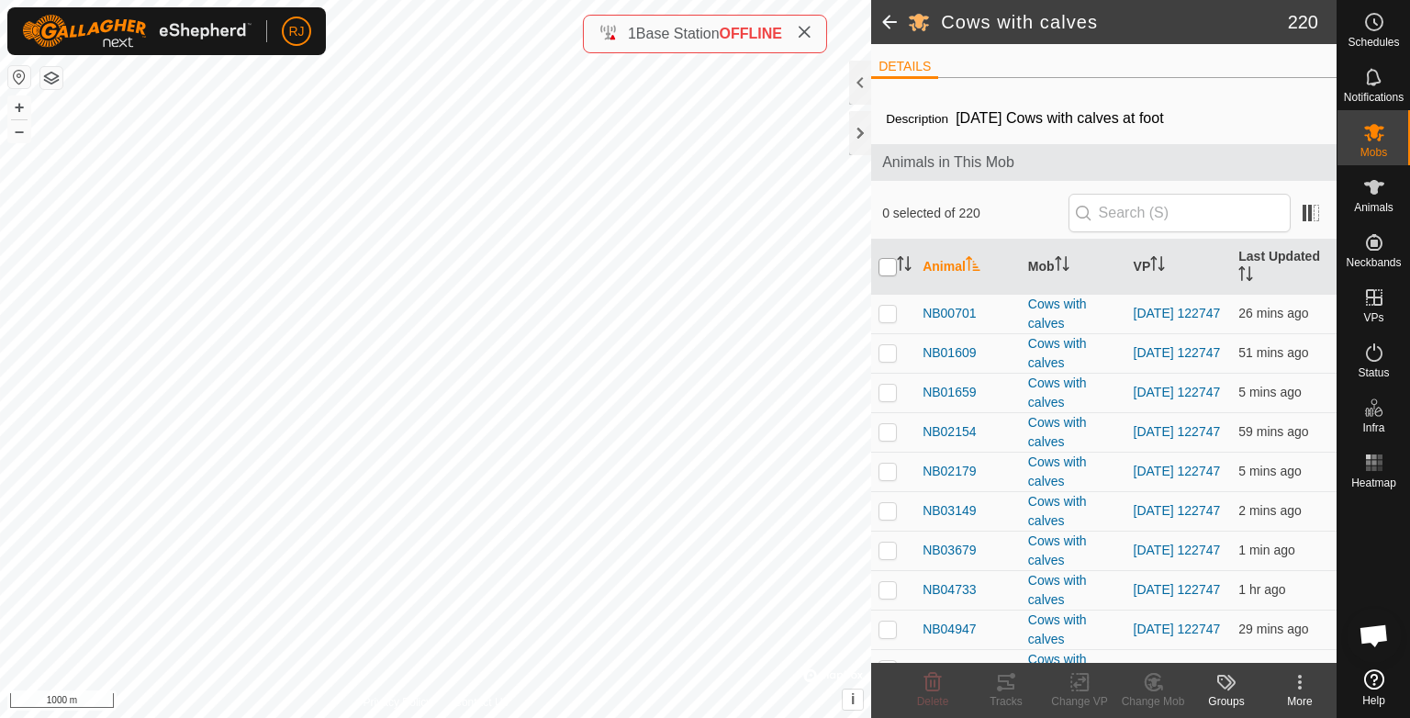
checkbox input "true"
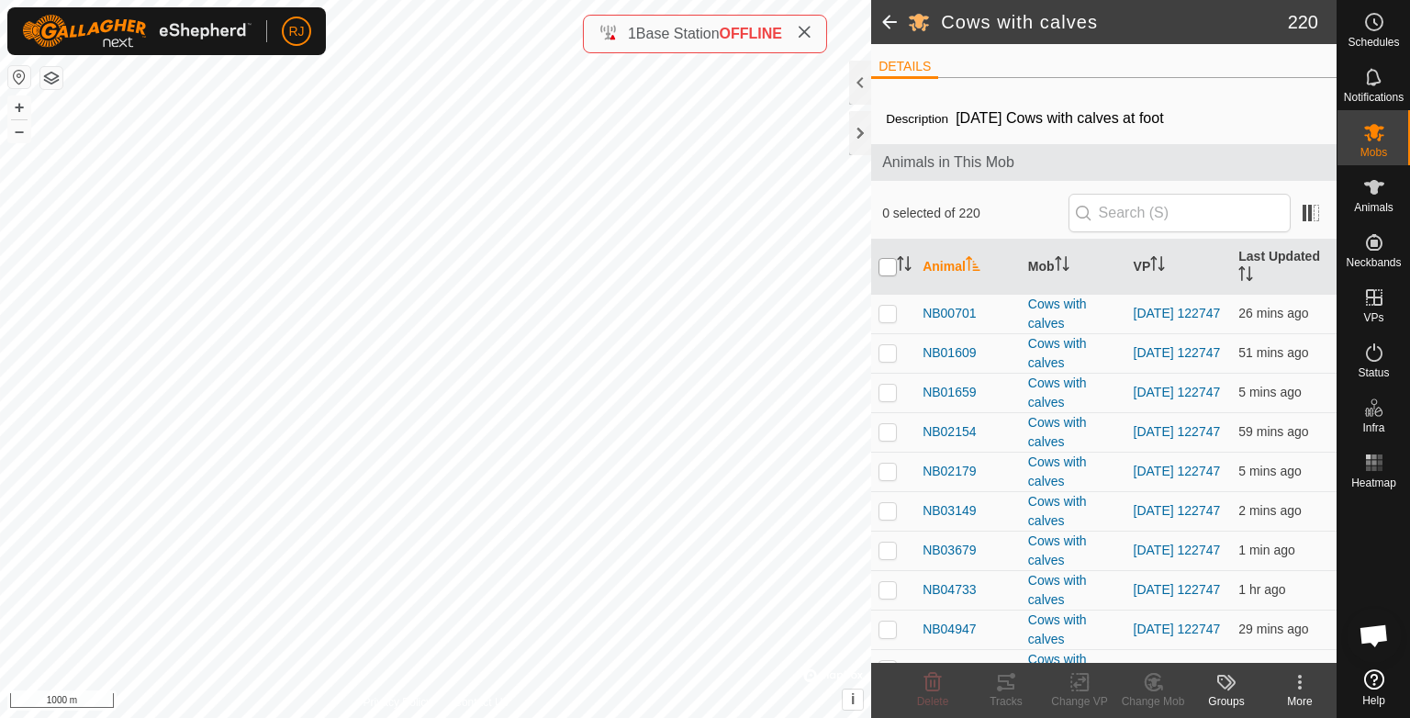
checkbox input "true"
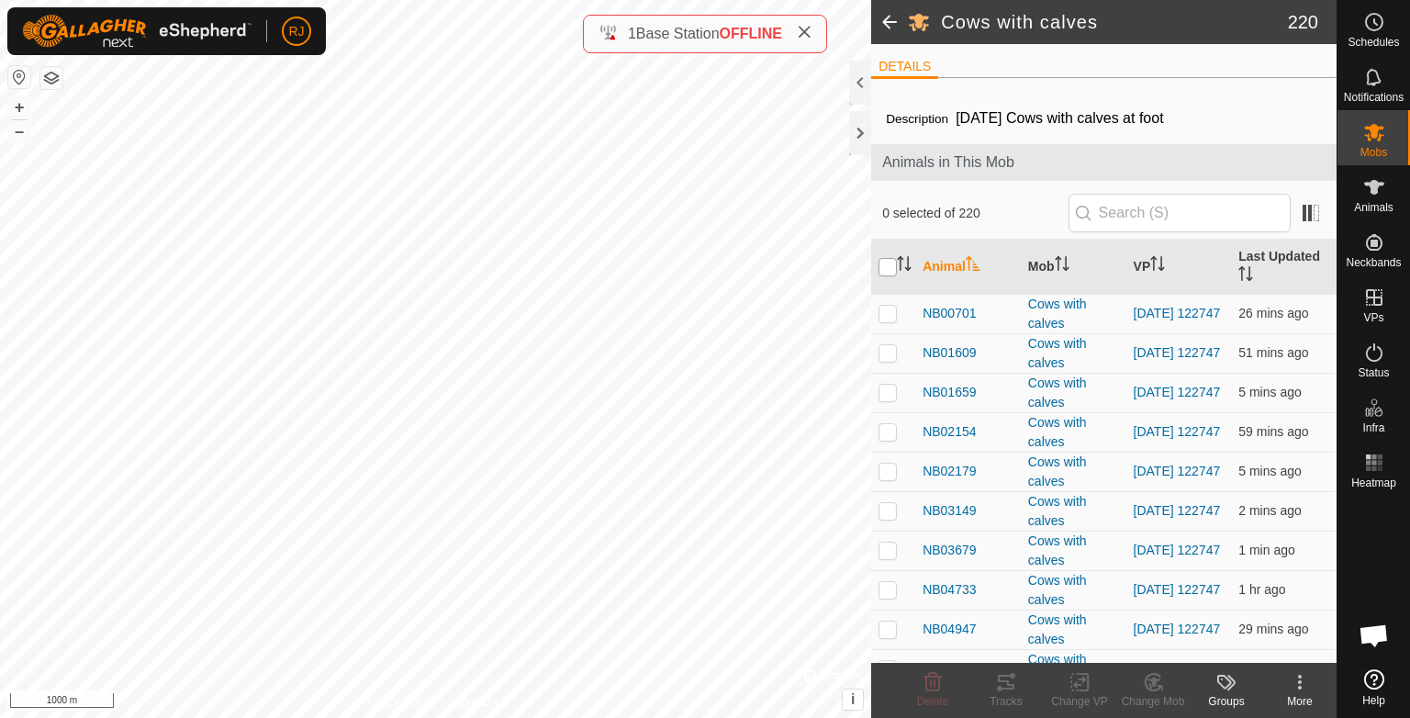
checkbox input "true"
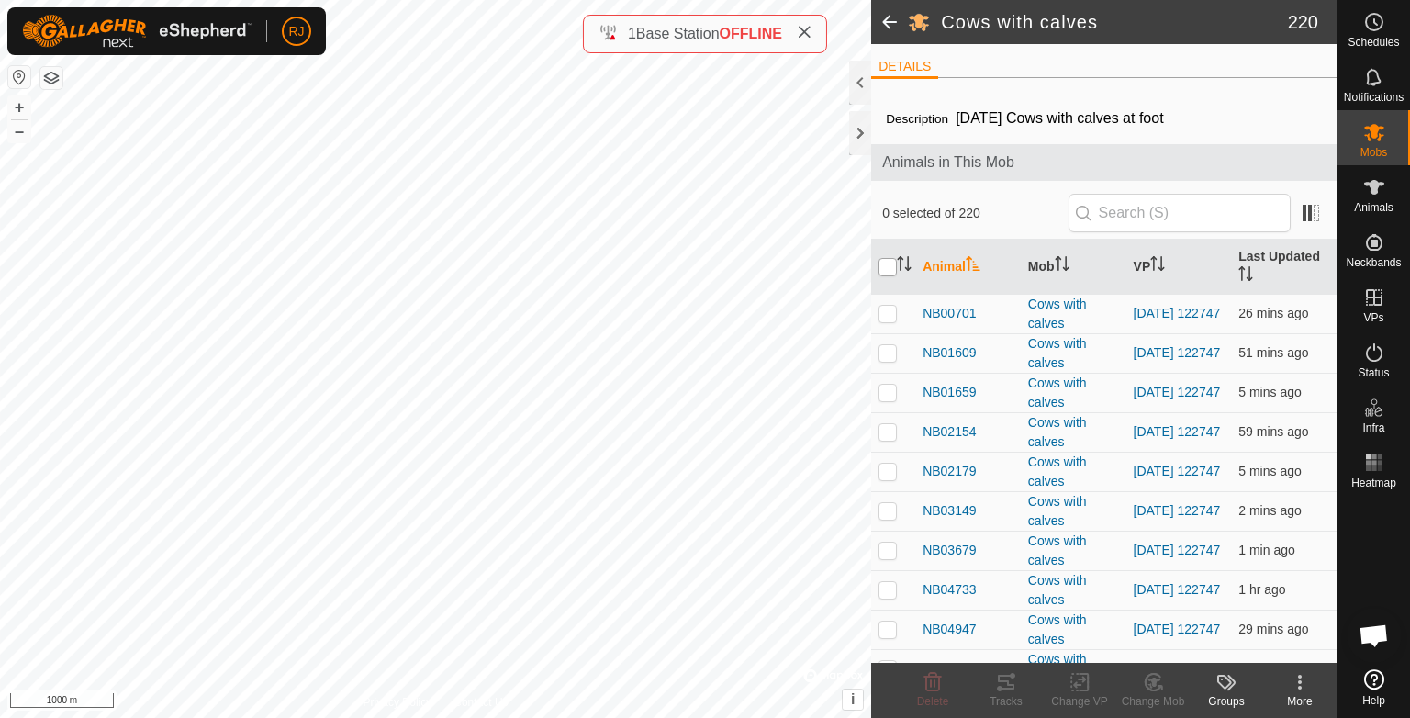
checkbox input "true"
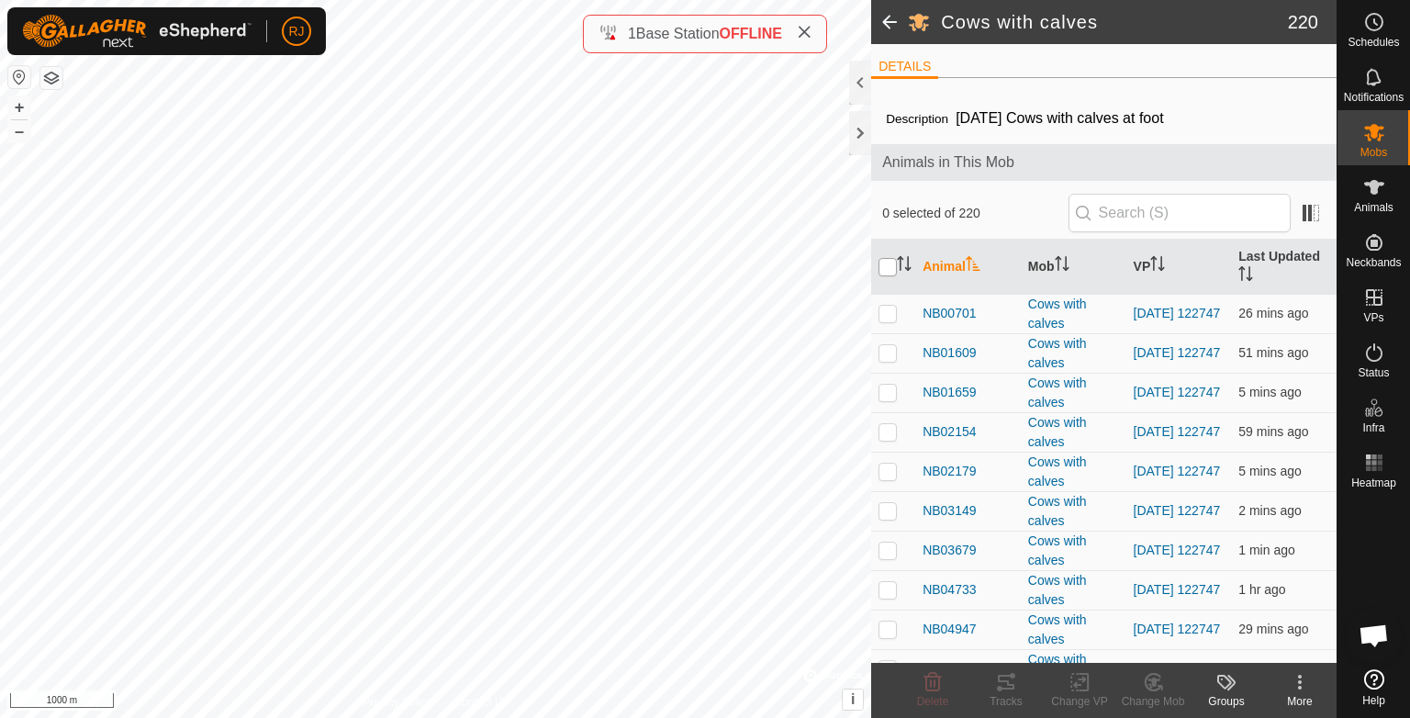
checkbox input "true"
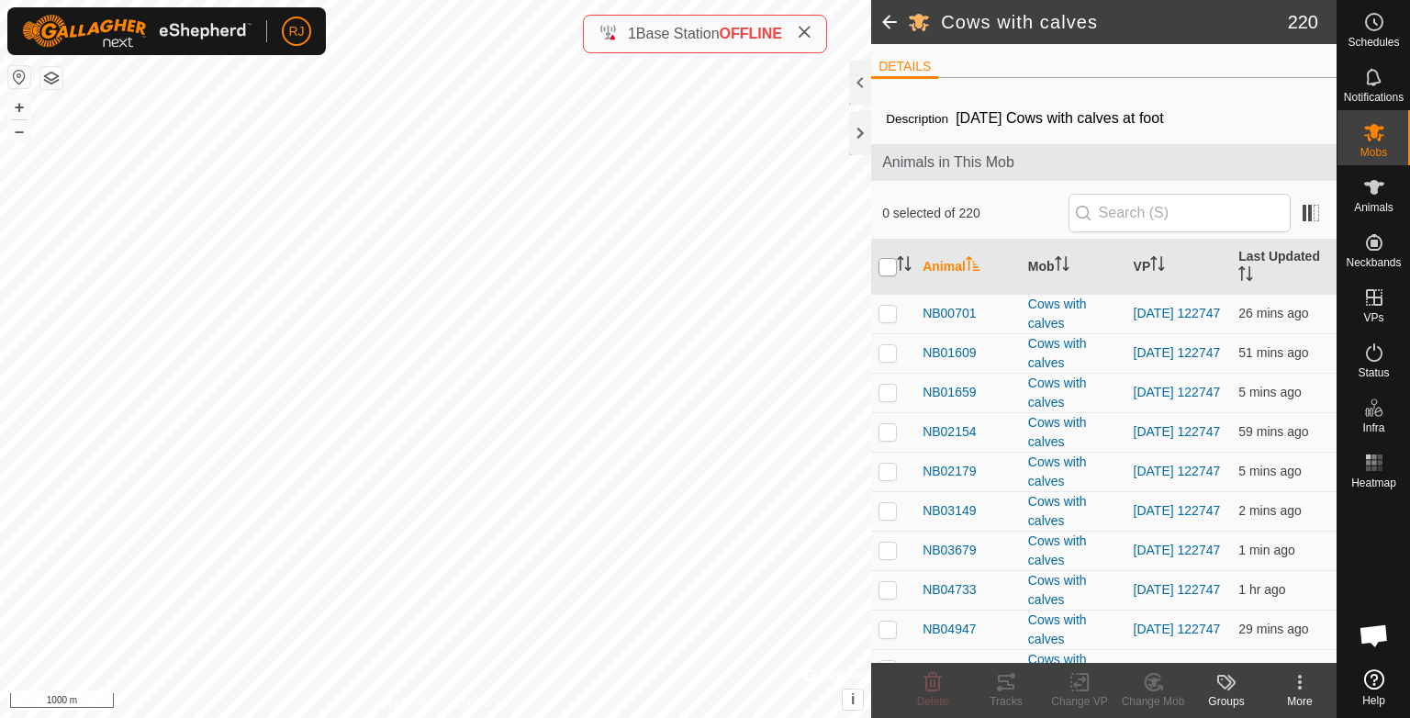
checkbox input "true"
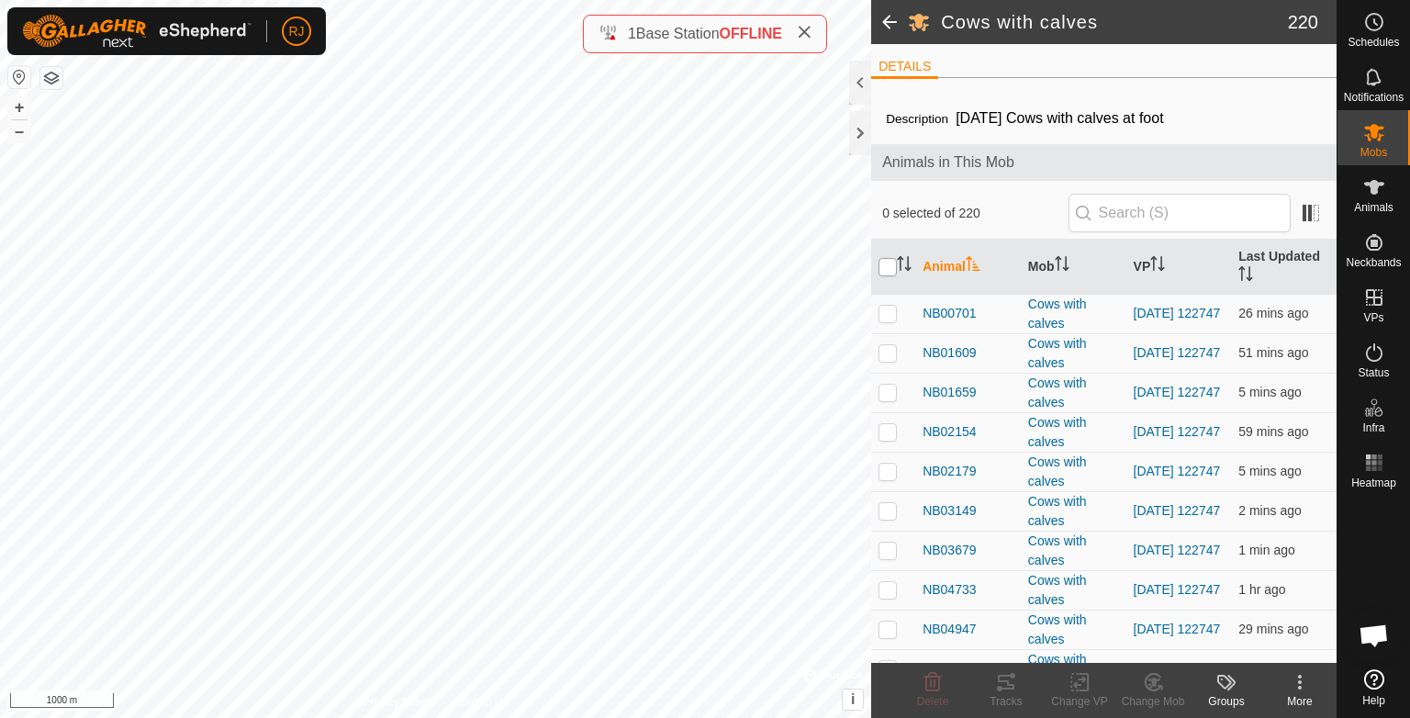
checkbox input "true"
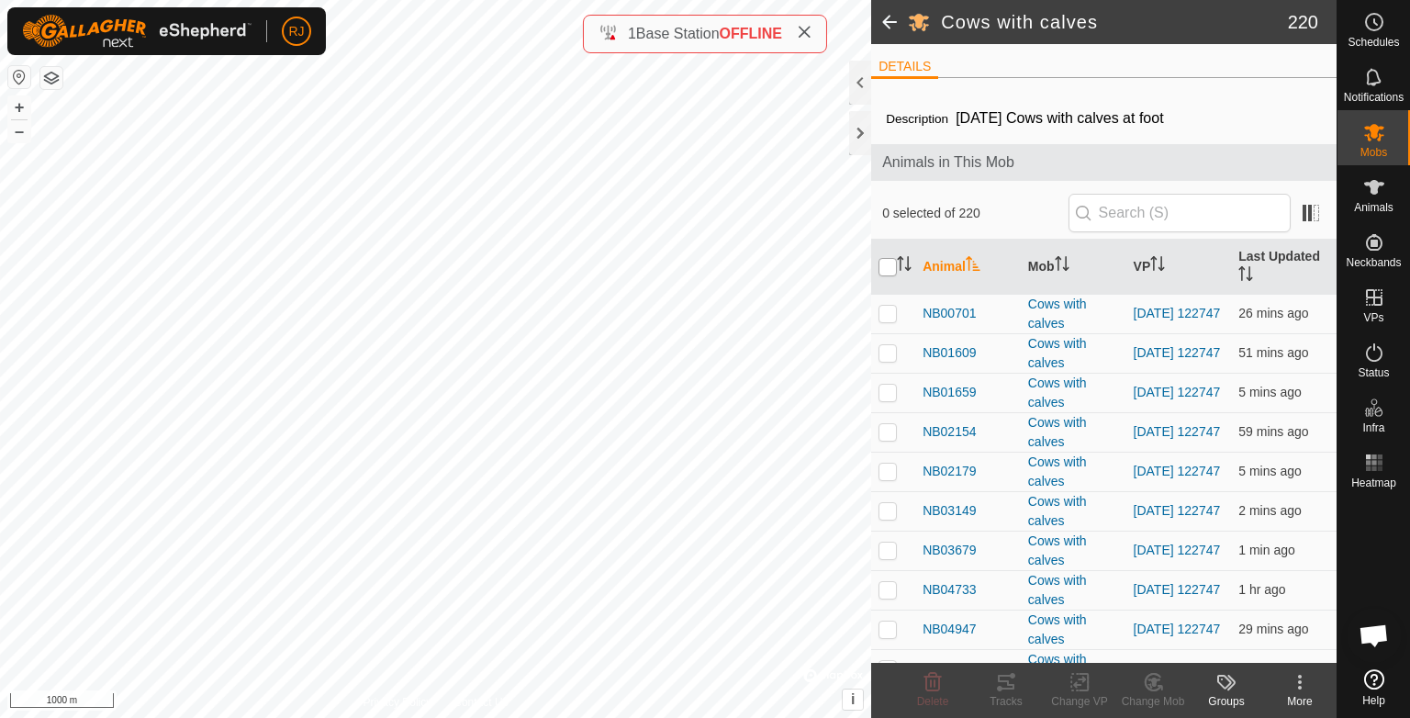
checkbox input "true"
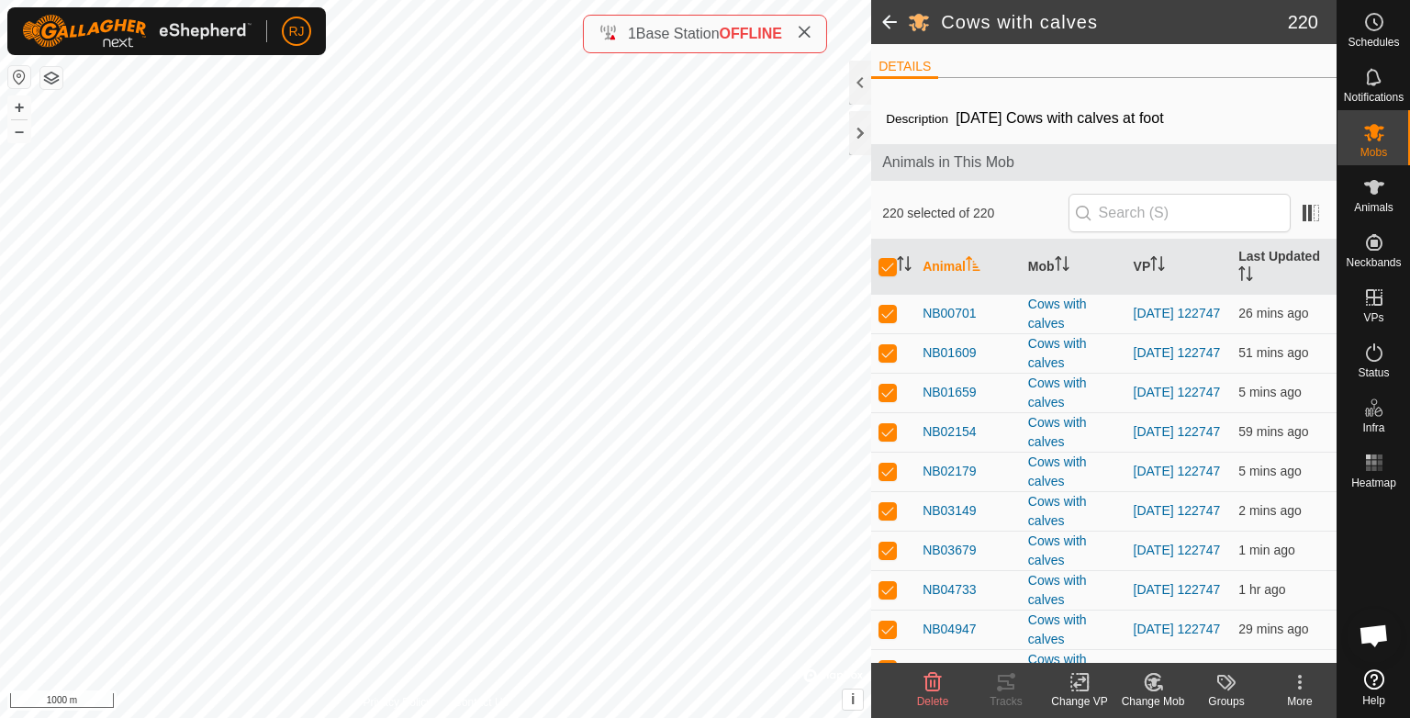
click at [1079, 688] on icon at bounding box center [1079, 682] width 23 height 22
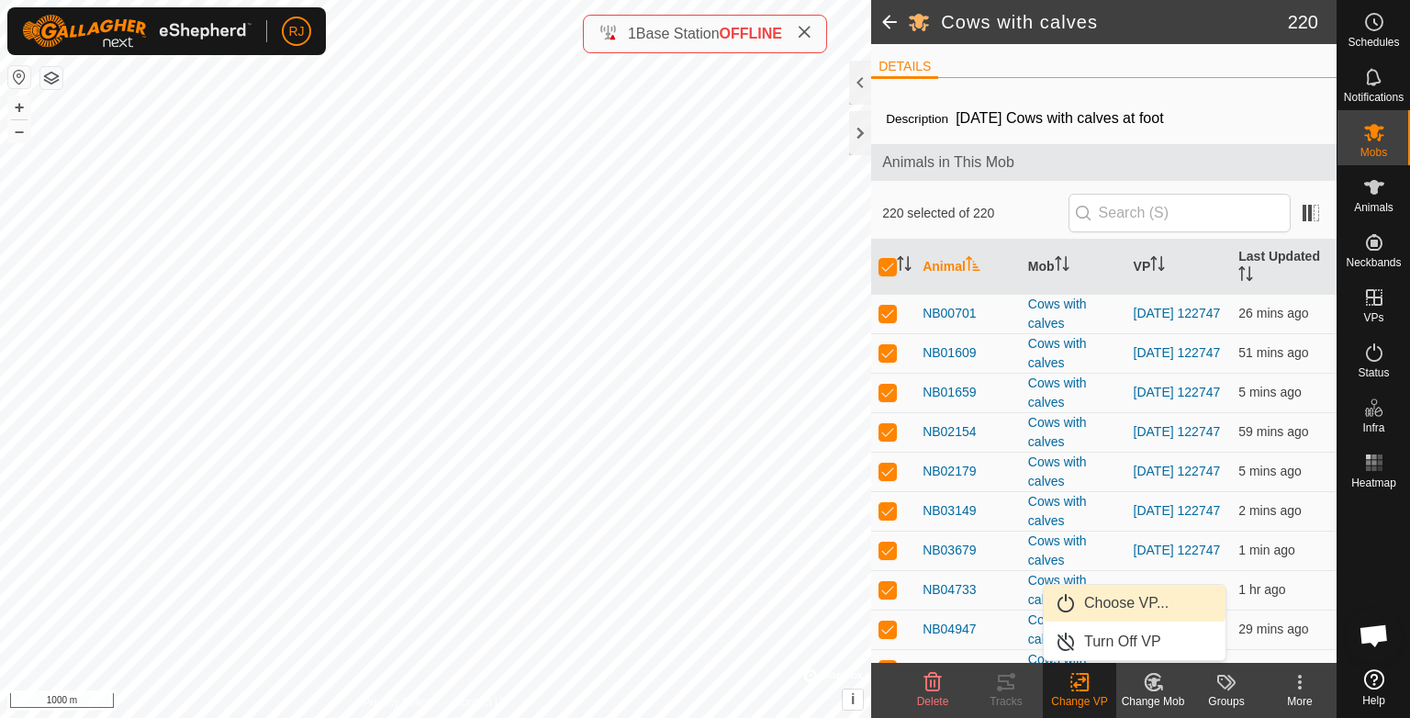
click at [1096, 604] on link "Choose VP..." at bounding box center [1134, 603] width 182 height 37
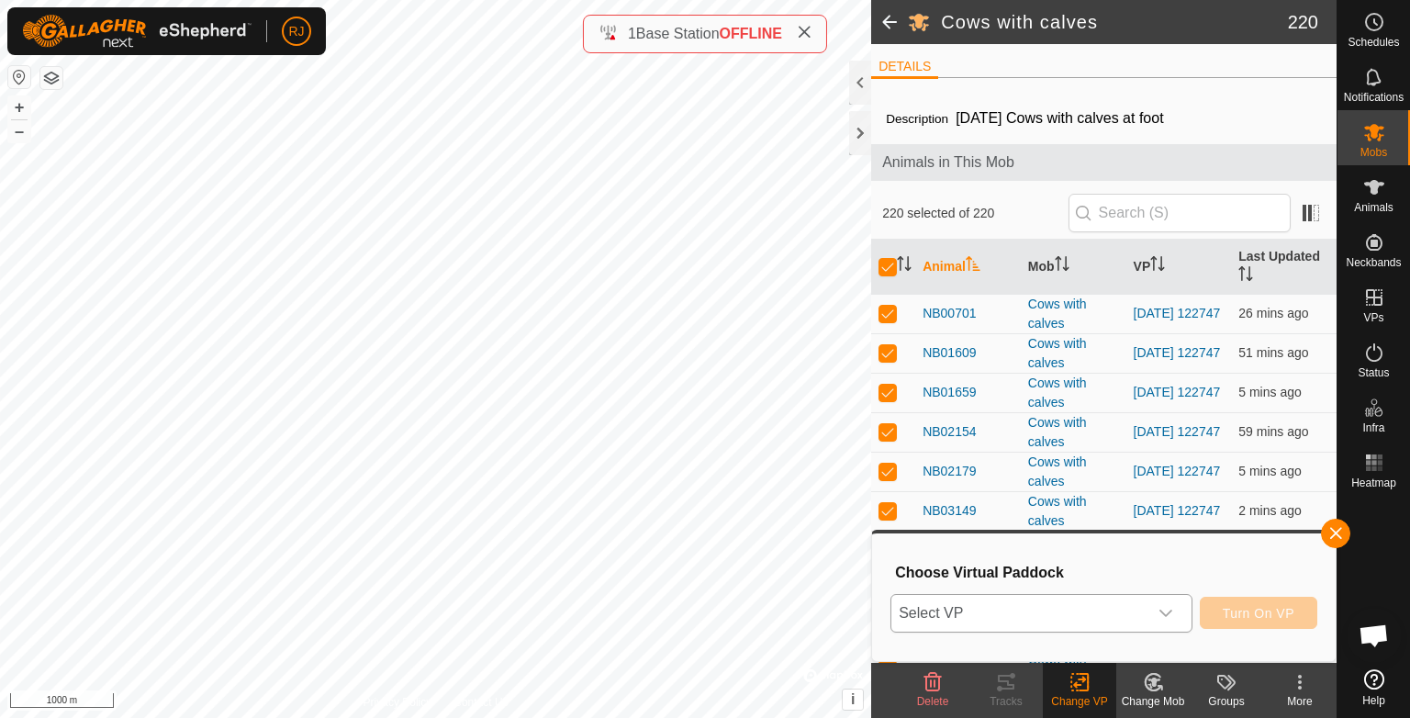
click at [1024, 607] on span "Select VP" at bounding box center [1019, 613] width 256 height 37
click at [1065, 611] on span "Select VP" at bounding box center [1019, 613] width 256 height 37
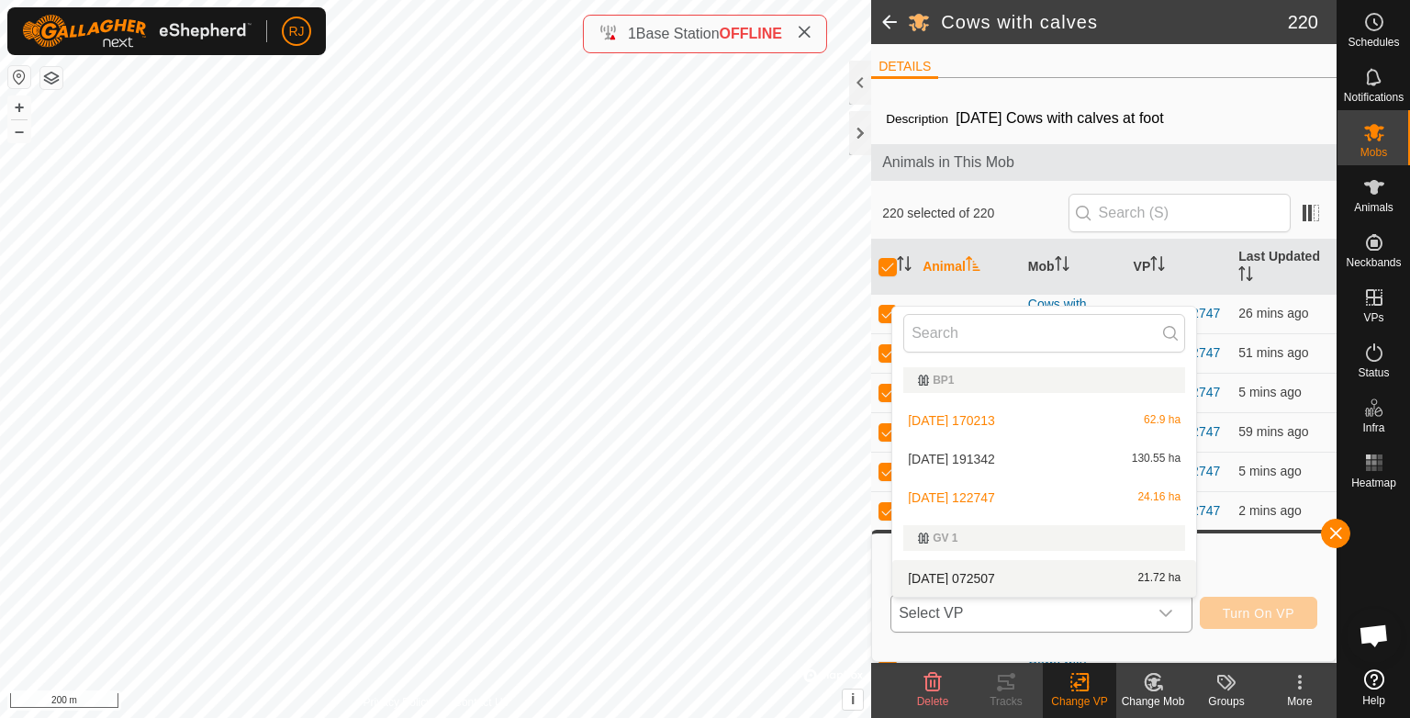
click at [961, 574] on li "2025-10-10 072507 21.72 ha" at bounding box center [1044, 578] width 304 height 37
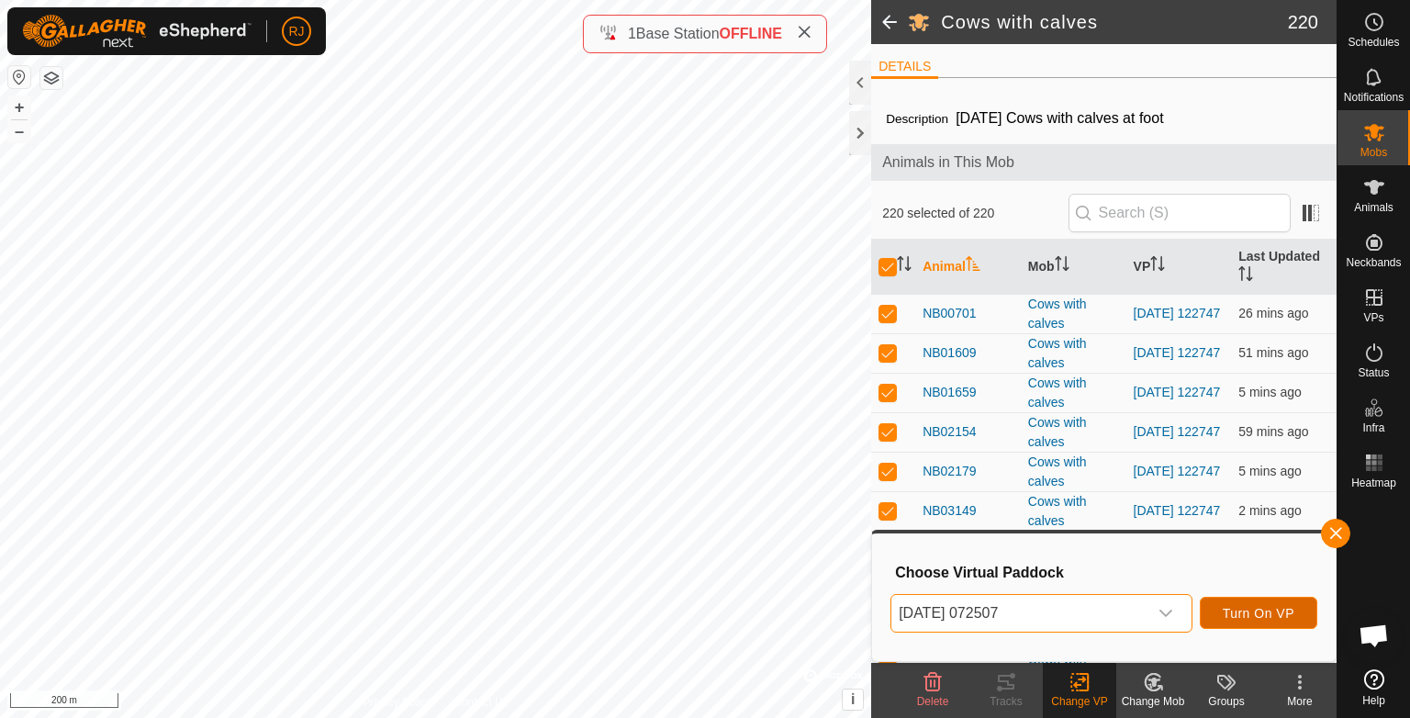
click at [1267, 612] on span "Turn On VP" at bounding box center [1258, 613] width 72 height 15
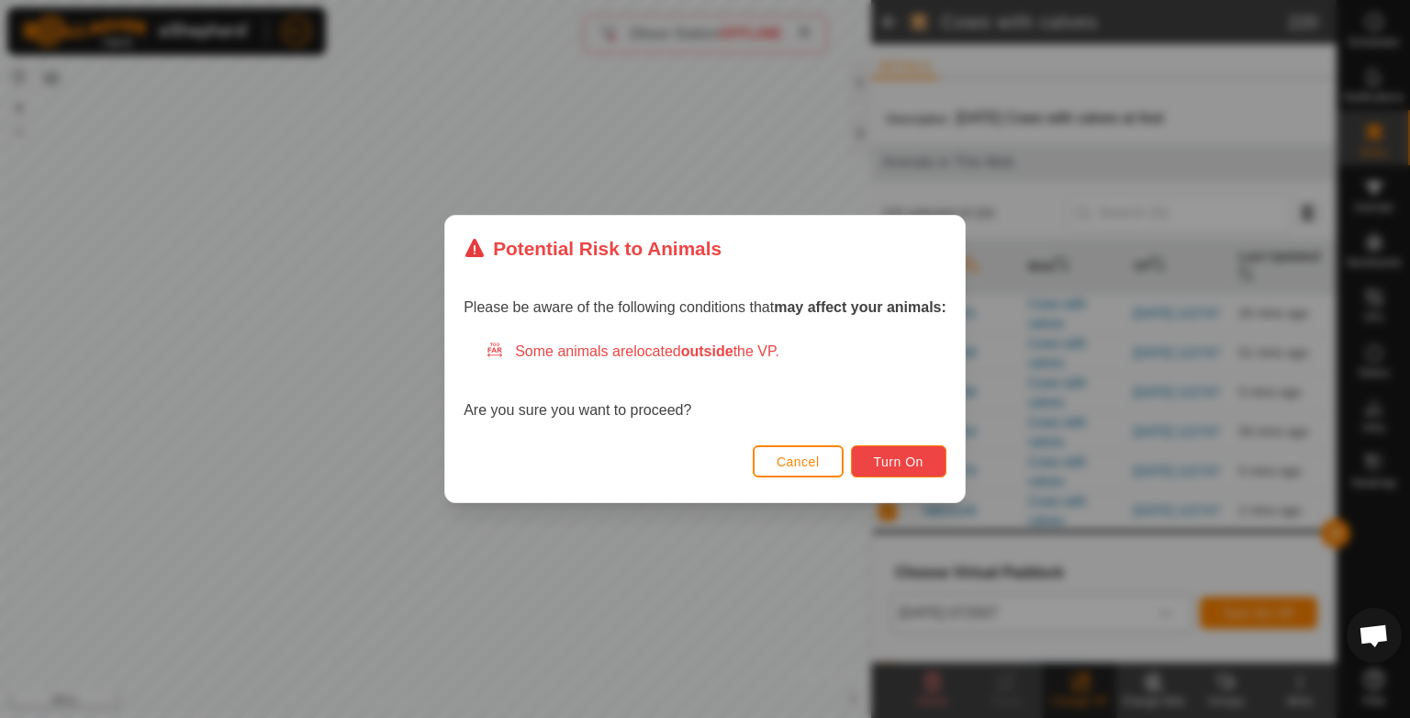
click at [908, 460] on span "Turn On" at bounding box center [899, 461] width 50 height 15
